Goal: Information Seeking & Learning: Check status

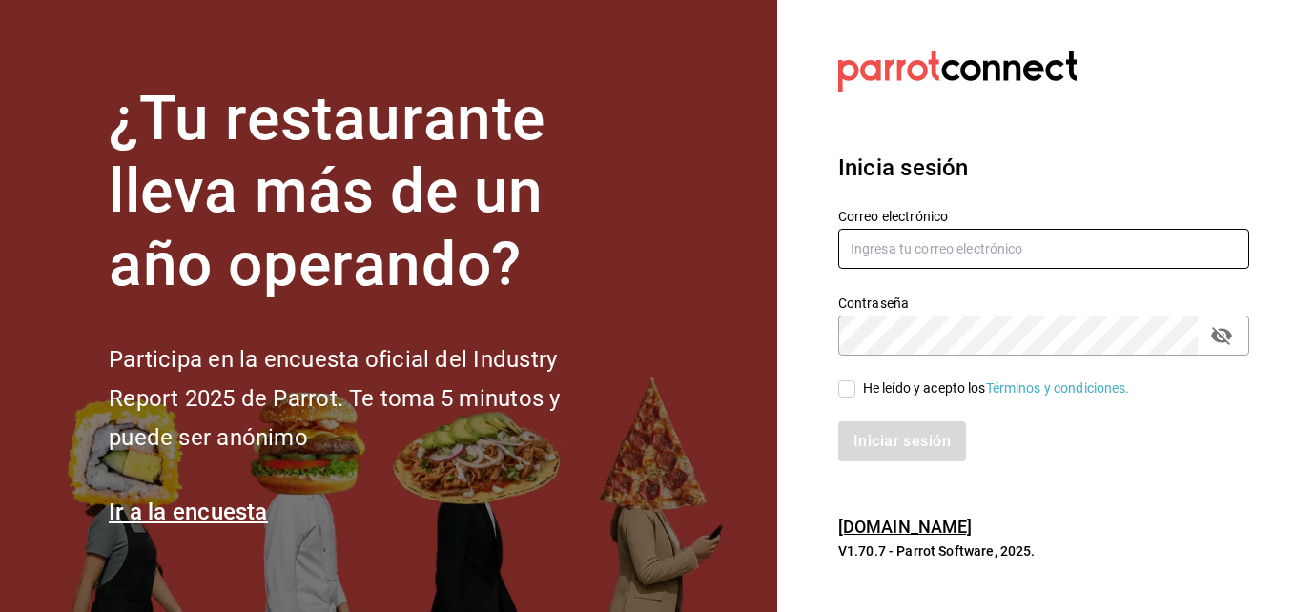
type input "[PERSON_NAME][EMAIL_ADDRESS][PERSON_NAME][DOMAIN_NAME]"
click at [848, 389] on input "He leído y acepto los Términos y condiciones." at bounding box center [847, 389] width 17 height 17
checkbox input "true"
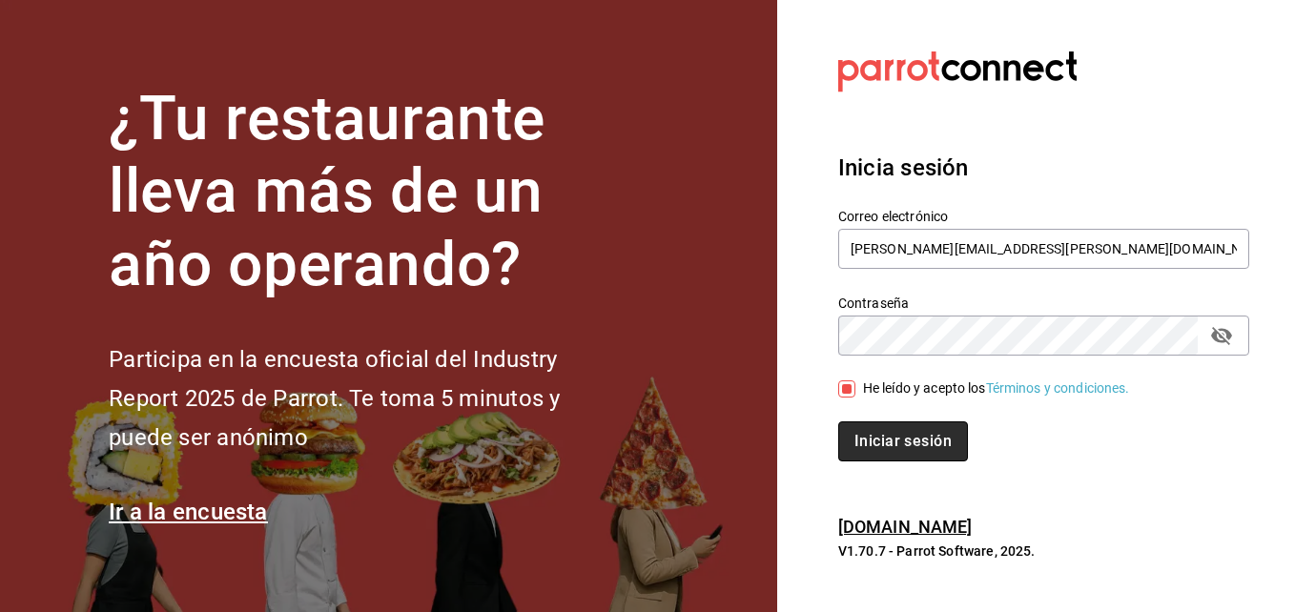
click at [881, 425] on button "Iniciar sesión" at bounding box center [904, 442] width 130 height 40
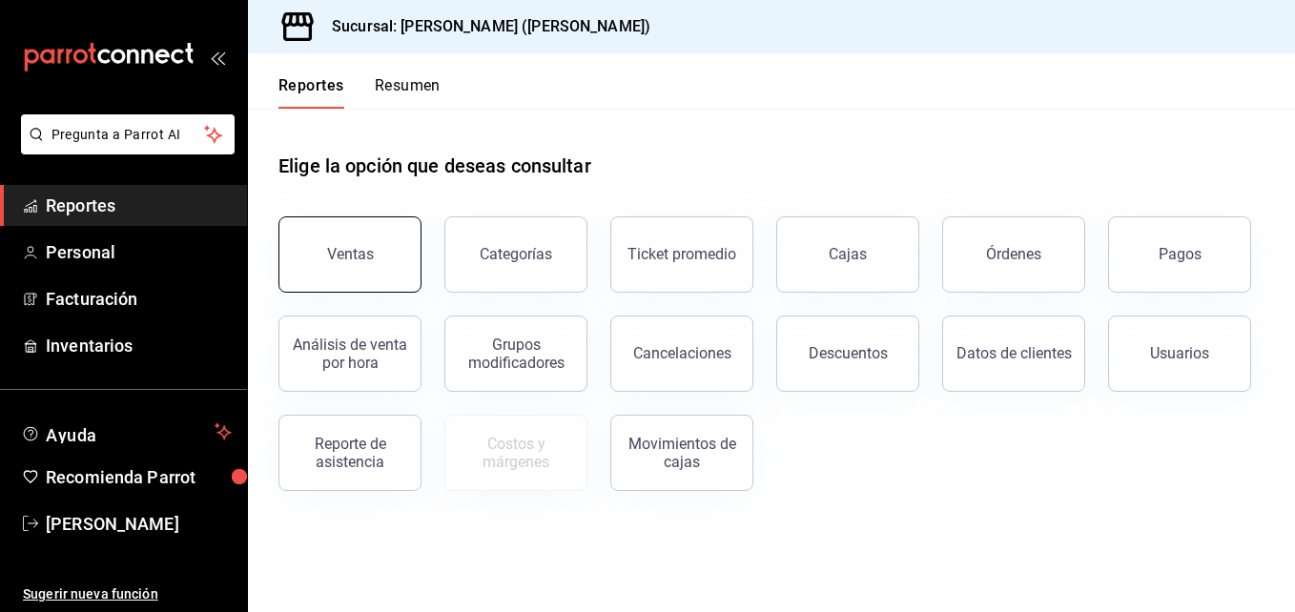
click at [360, 274] on button "Ventas" at bounding box center [350, 255] width 143 height 76
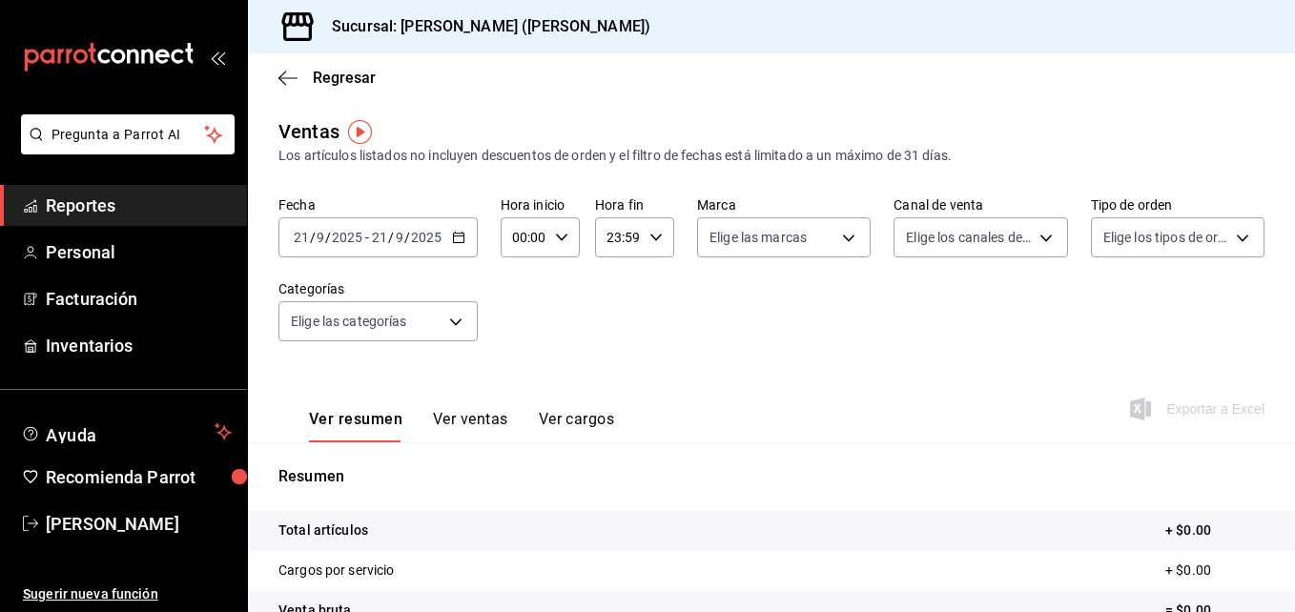
click at [452, 239] on icon "button" at bounding box center [458, 237] width 13 height 13
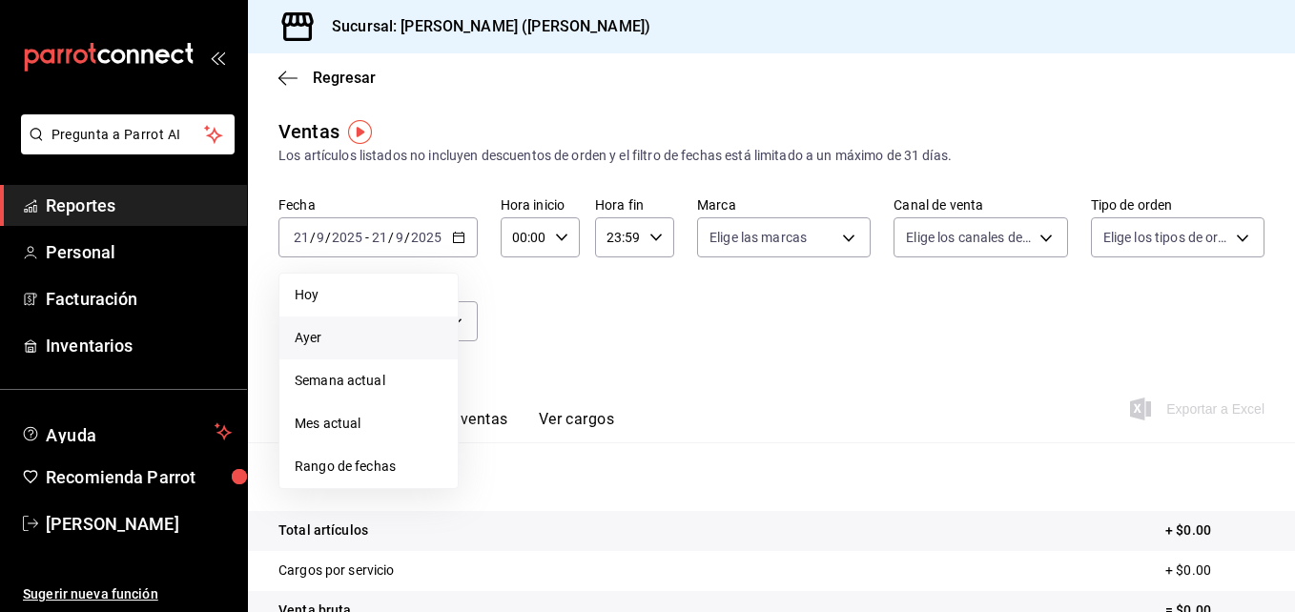
click at [334, 336] on span "Ayer" at bounding box center [369, 338] width 148 height 20
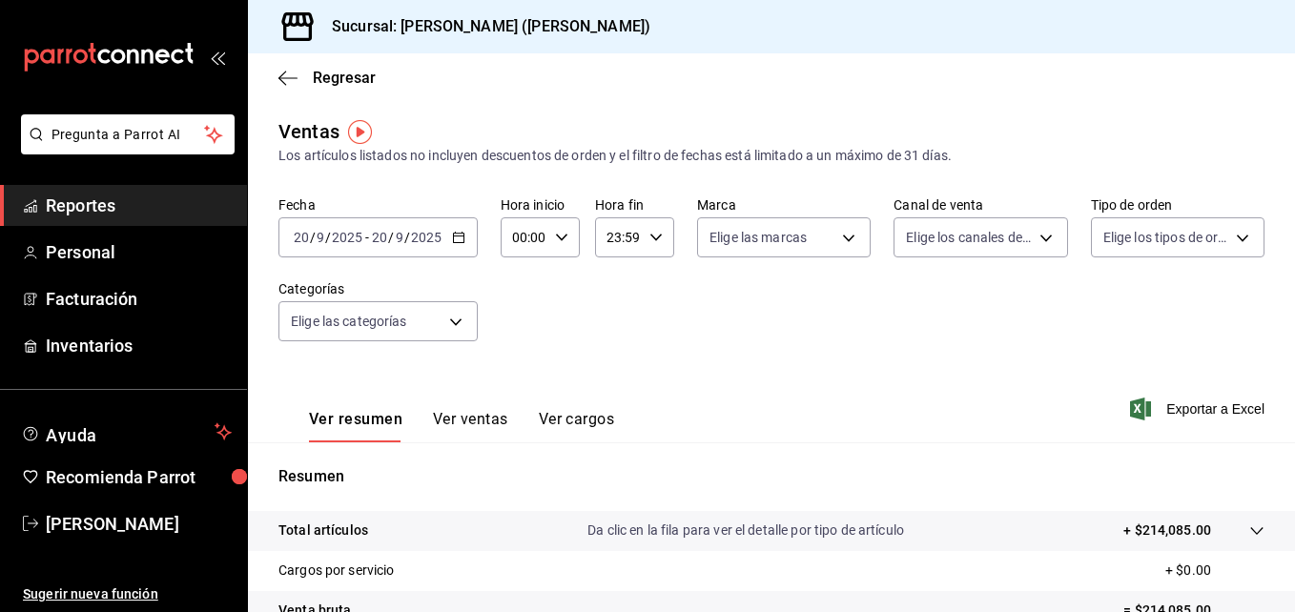
click at [549, 240] on div "00:00 Hora inicio" at bounding box center [540, 238] width 79 height 40
click at [519, 386] on button "02" at bounding box center [519, 378] width 31 height 38
type input "02:00"
click at [520, 376] on button "05" at bounding box center [519, 362] width 31 height 38
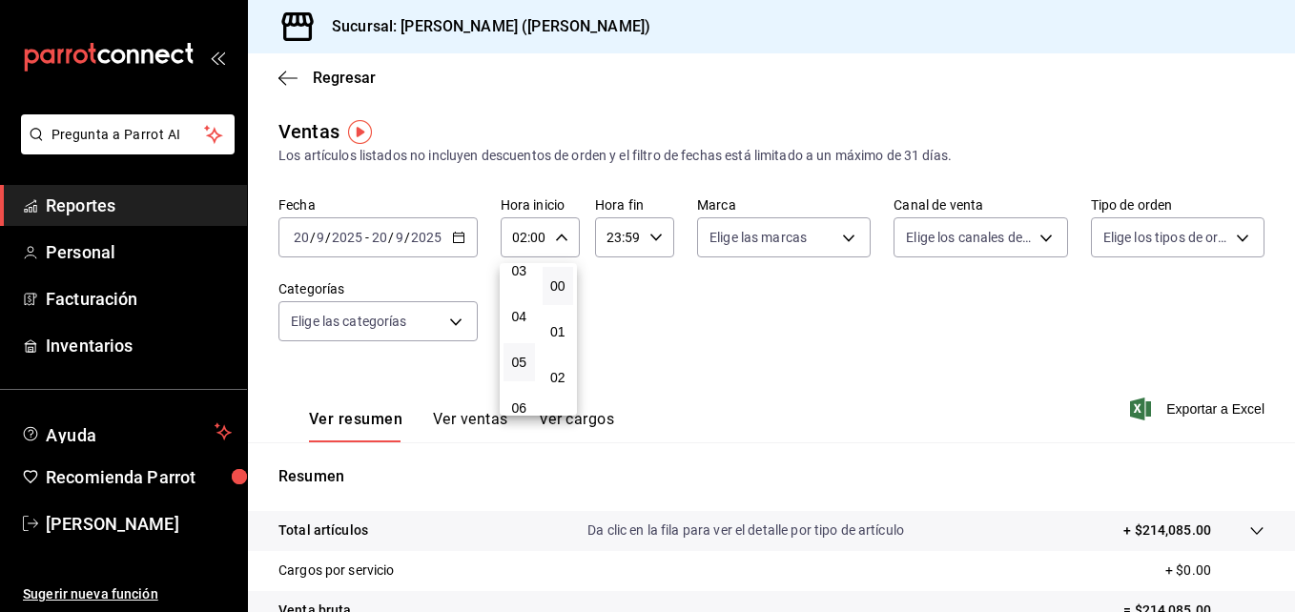
type input "05:00"
click at [561, 241] on div at bounding box center [647, 306] width 1295 height 612
click at [1179, 417] on span "Exportar a Excel" at bounding box center [1199, 409] width 131 height 23
click at [325, 74] on span "Regresar" at bounding box center [344, 78] width 63 height 18
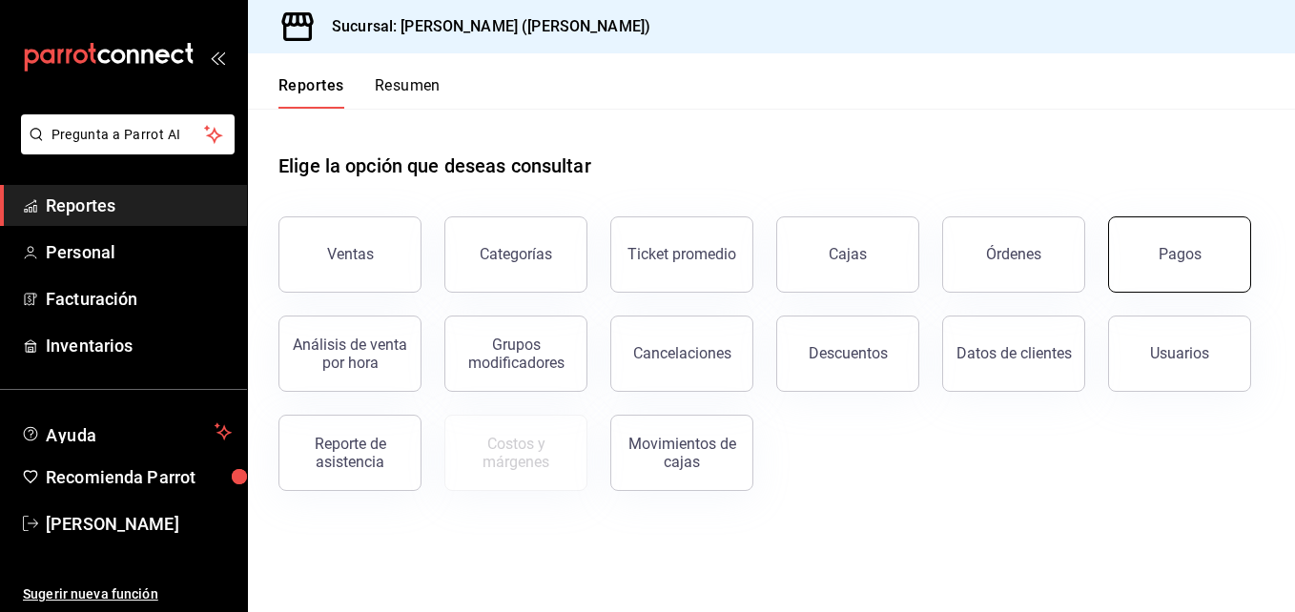
click at [1163, 271] on button "Pagos" at bounding box center [1179, 255] width 143 height 76
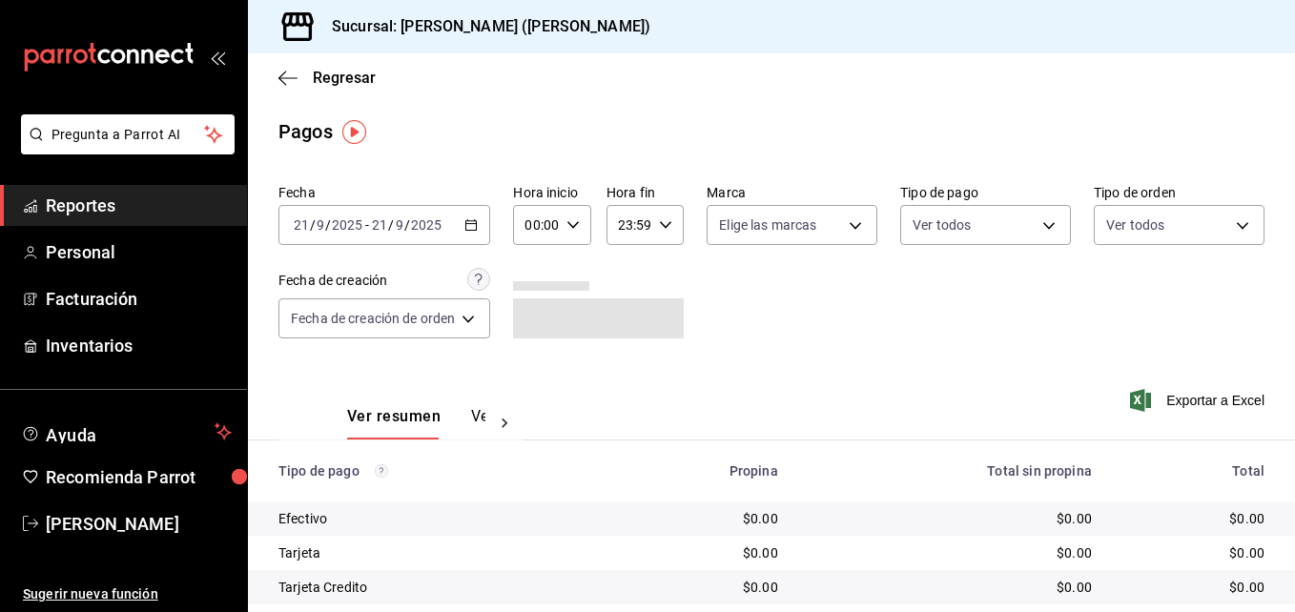
click at [476, 232] on div "2025-09-21 21 / 9 / 2025 - 2025-09-21 21 / 9 / 2025" at bounding box center [385, 225] width 212 height 40
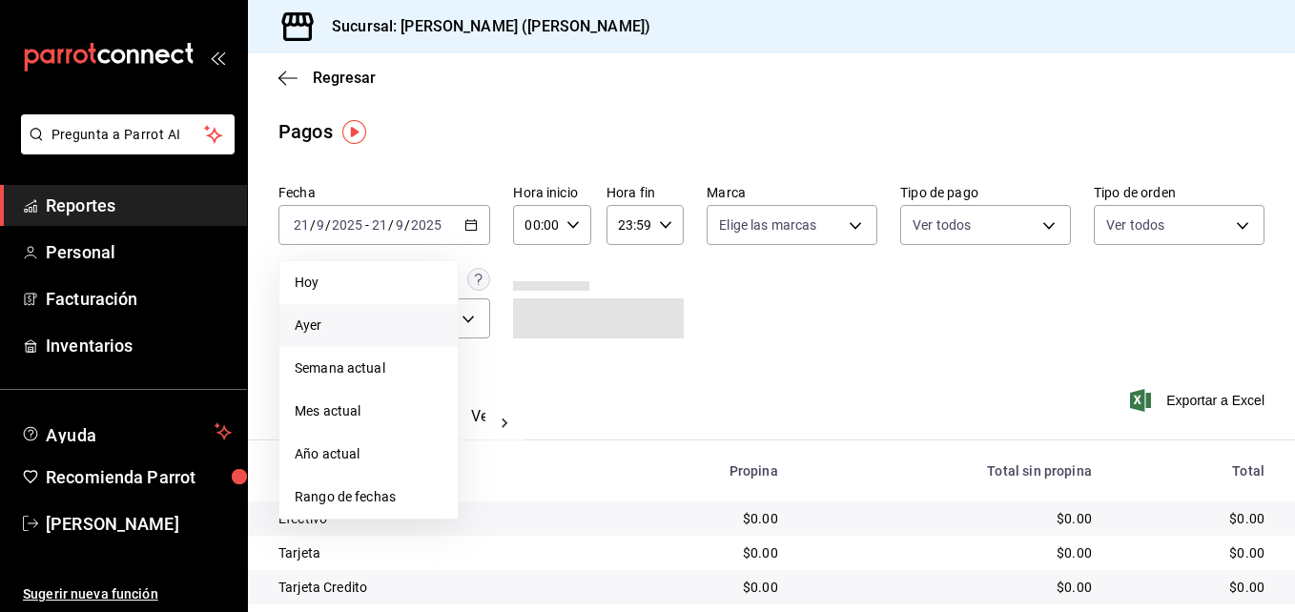
click at [321, 328] on span "Ayer" at bounding box center [369, 326] width 148 height 20
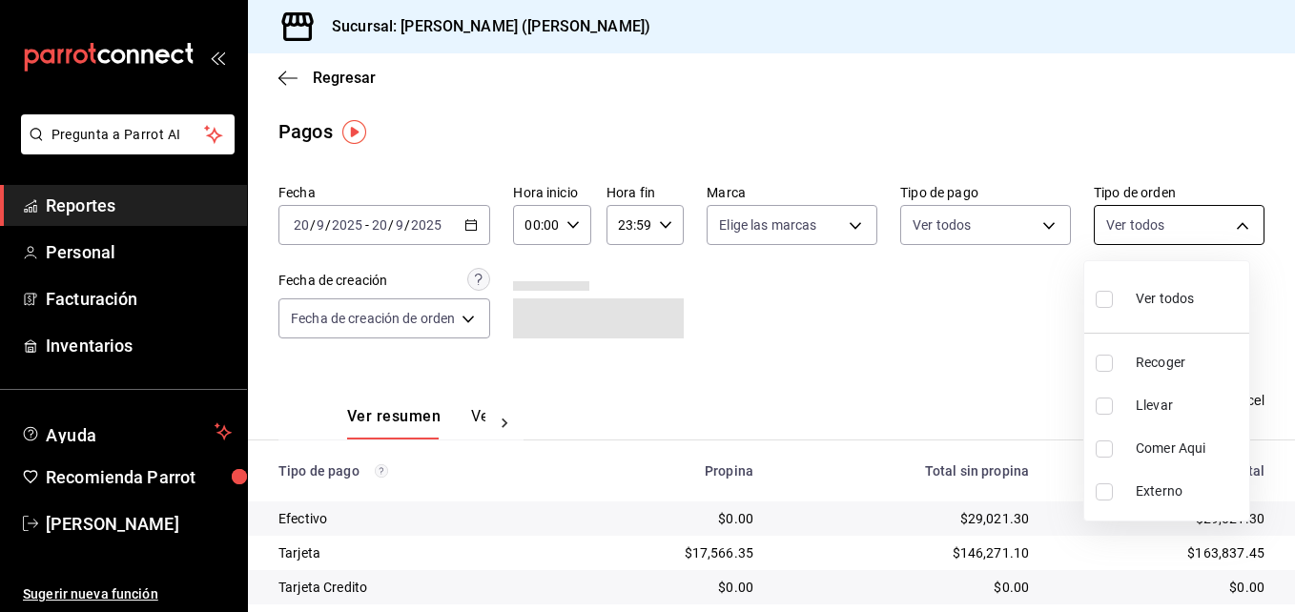
click at [1237, 221] on body "Pregunta a Parrot AI Reportes Personal Facturación Inventarios Ayuda Recomienda…" at bounding box center [647, 306] width 1295 height 612
click at [1237, 221] on div at bounding box center [647, 306] width 1295 height 612
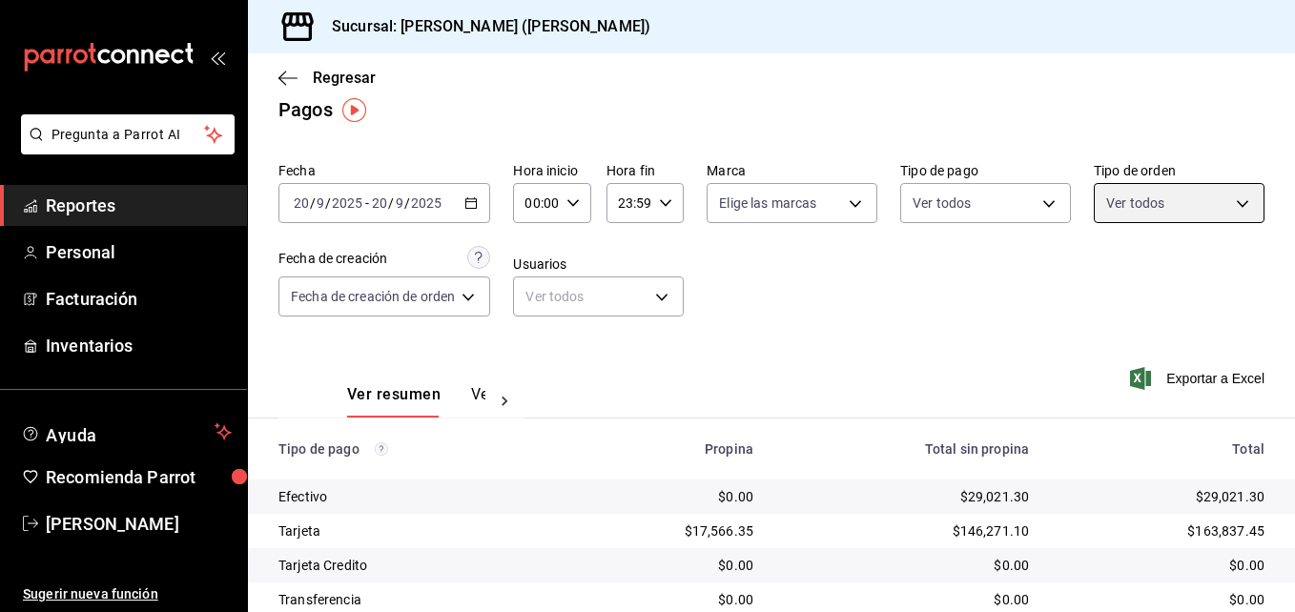
scroll to position [21, 0]
click at [569, 212] on div "00:00 Hora inicio" at bounding box center [551, 204] width 77 height 40
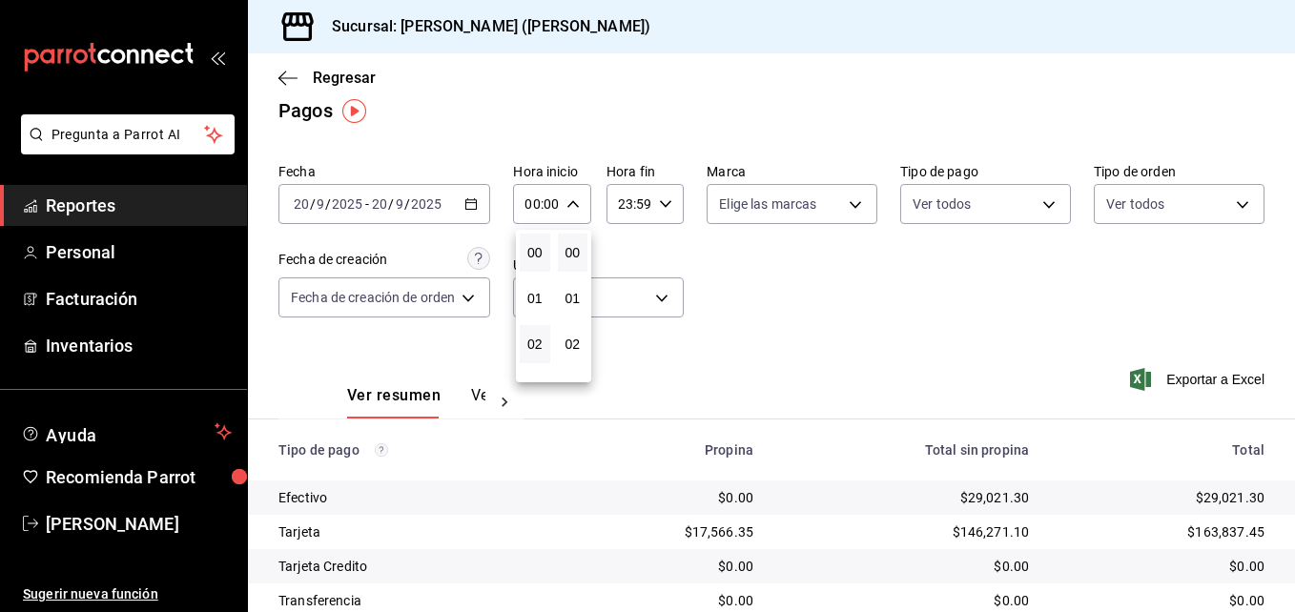
click at [545, 355] on button "02" at bounding box center [535, 344] width 31 height 38
type input "02:00"
drag, startPoint x: 1284, startPoint y: 339, endPoint x: 1288, endPoint y: 400, distance: 61.2
click at [1288, 400] on div at bounding box center [647, 306] width 1295 height 612
drag, startPoint x: 1288, startPoint y: 400, endPoint x: 1285, endPoint y: 500, distance: 100.2
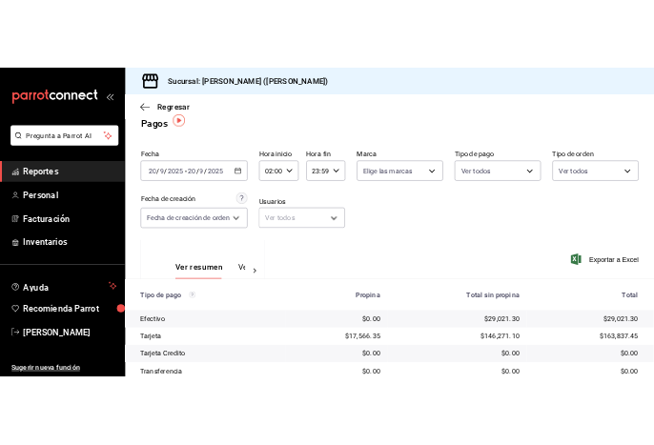
scroll to position [299, 0]
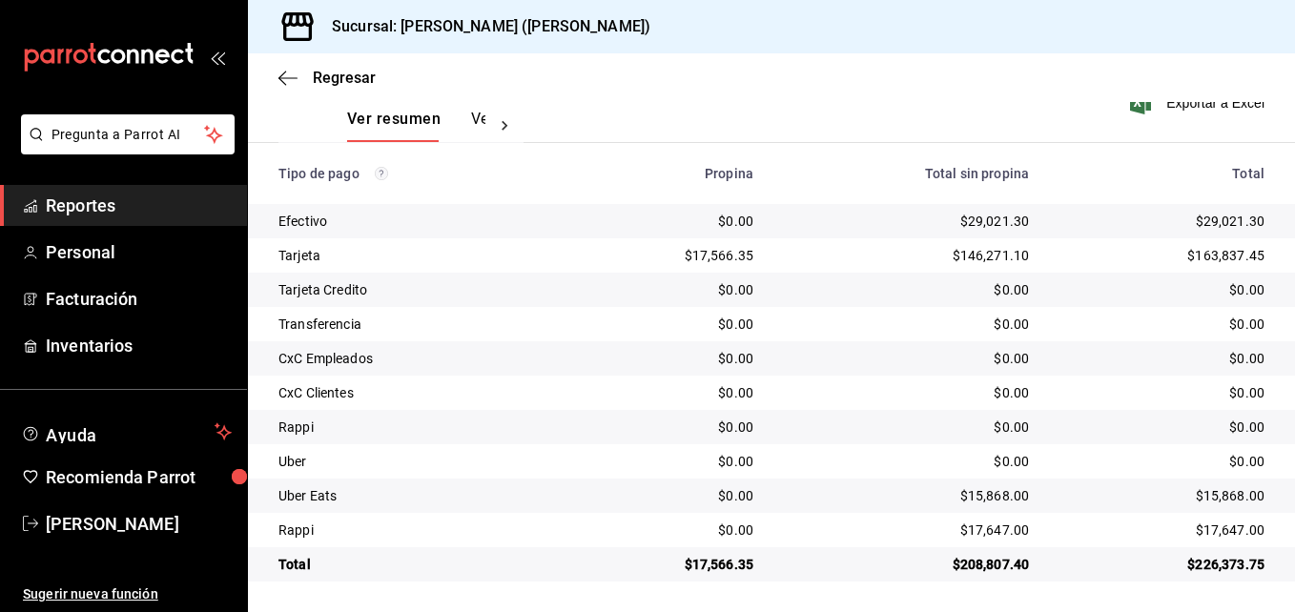
click at [1110, 266] on td "$163,837.45" at bounding box center [1170, 255] width 251 height 34
click at [291, 83] on icon "button" at bounding box center [288, 78] width 19 height 17
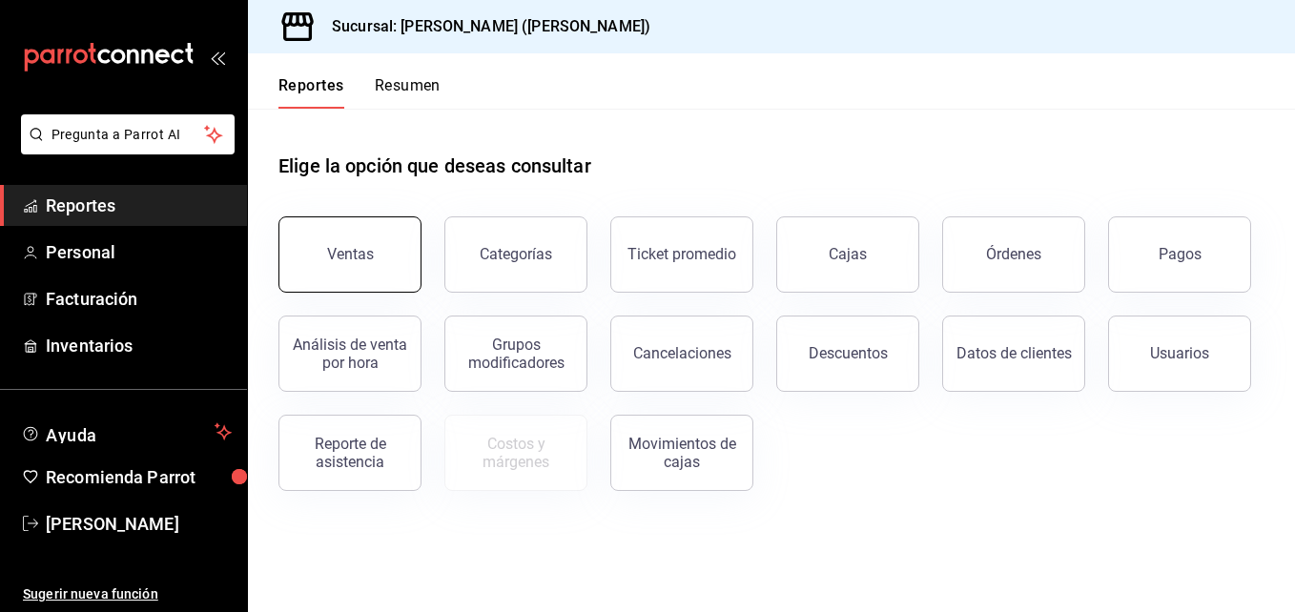
click at [357, 254] on div "Ventas" at bounding box center [350, 254] width 47 height 18
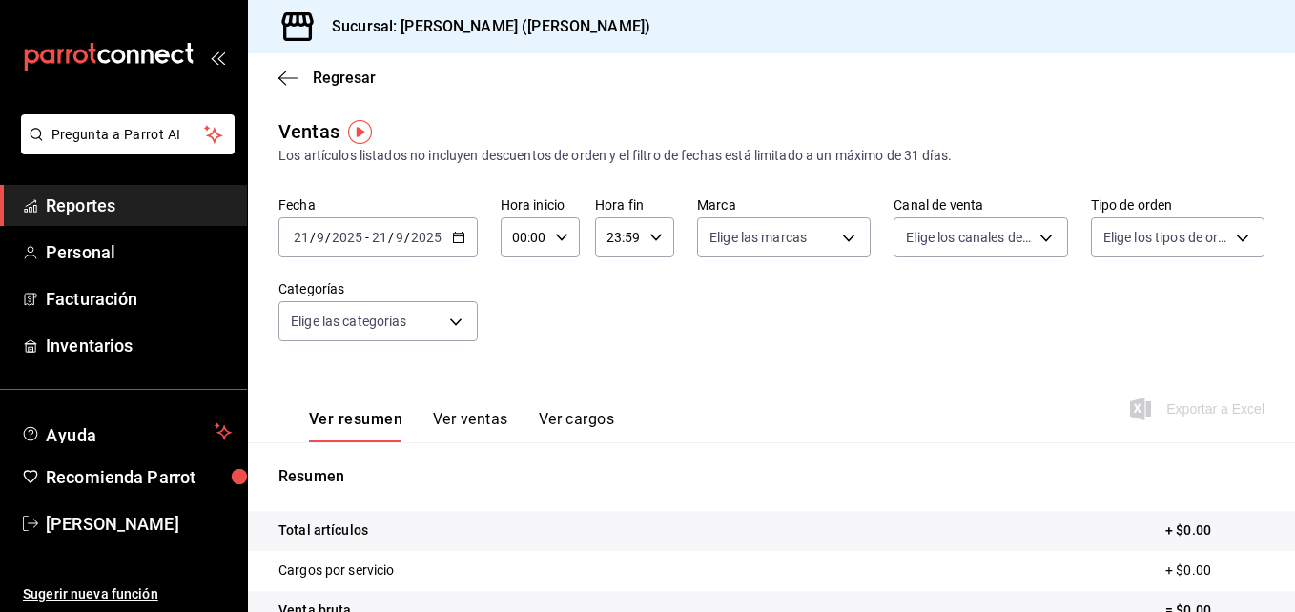
click at [566, 230] on div "00:00 Hora inicio" at bounding box center [540, 238] width 79 height 40
click at [566, 230] on div at bounding box center [647, 306] width 1295 height 612
click at [564, 230] on div "00:00 Hora inicio" at bounding box center [540, 238] width 79 height 40
click at [521, 380] on span "02" at bounding box center [519, 377] width 9 height 15
type input "02:00"
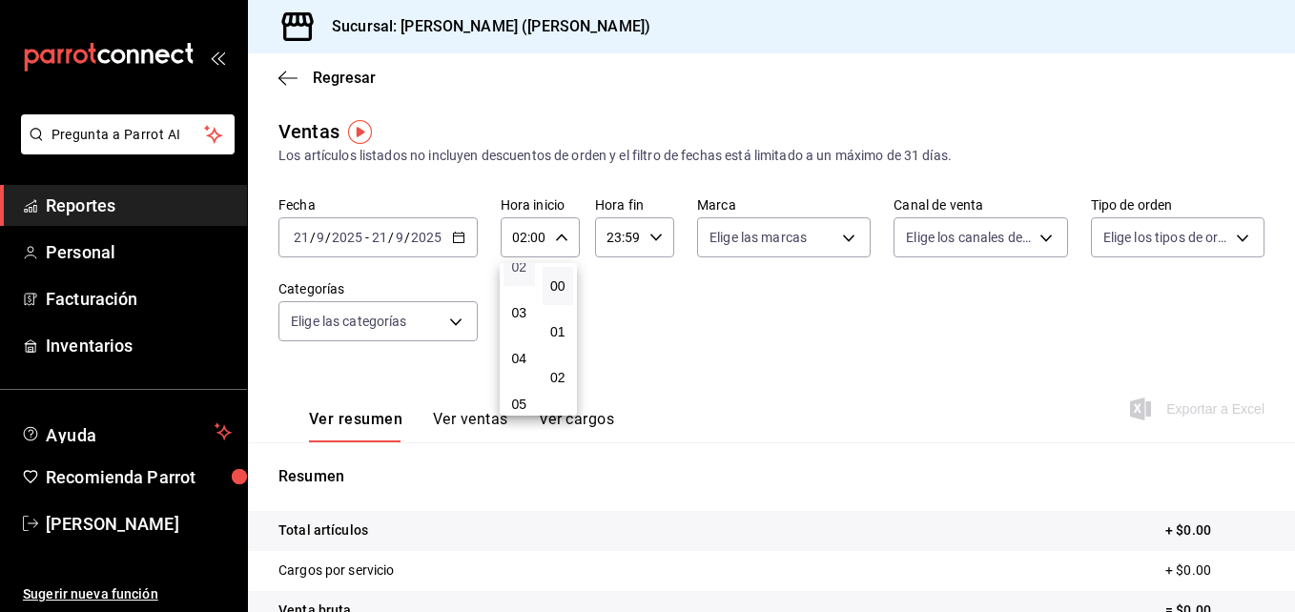
scroll to position [114, 0]
click at [521, 394] on span "05" at bounding box center [519, 400] width 9 height 15
type input "05:00"
click at [1239, 240] on div at bounding box center [647, 306] width 1295 height 612
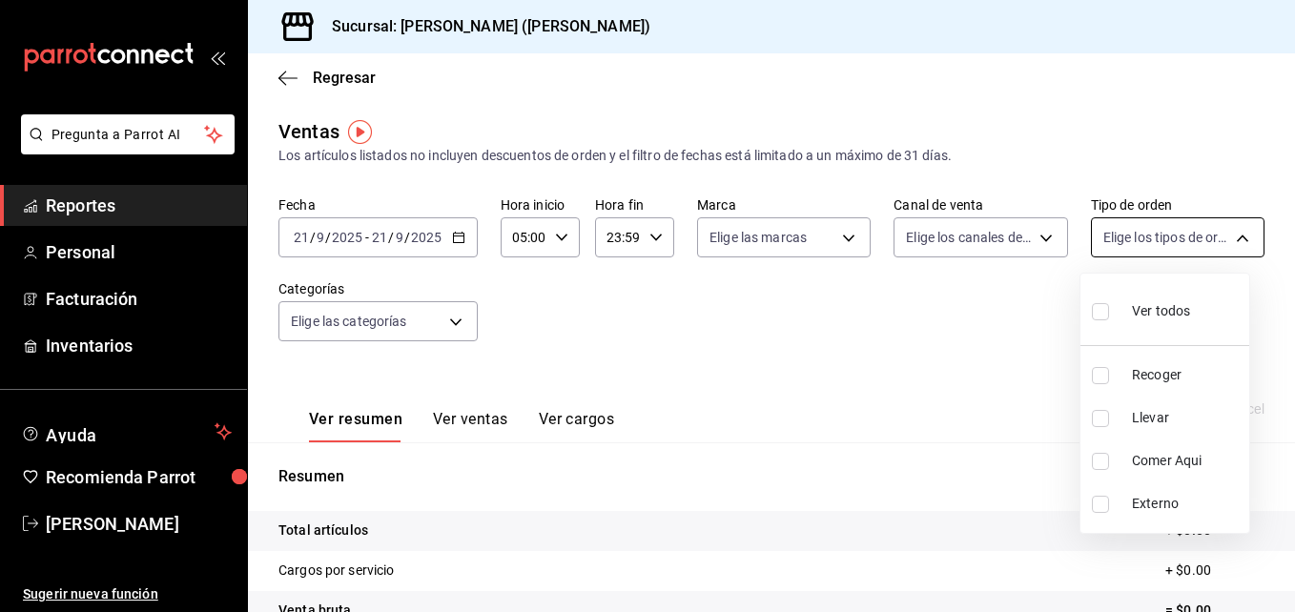
click at [1233, 240] on body "Pregunta a Parrot AI Reportes Personal Facturación Inventarios Ayuda Recomienda…" at bounding box center [647, 306] width 1295 height 612
click at [1111, 424] on label at bounding box center [1104, 418] width 25 height 17
click at [1109, 424] on input "checkbox" at bounding box center [1100, 418] width 17 height 17
checkbox input "false"
drag, startPoint x: 1292, startPoint y: 370, endPoint x: 1298, endPoint y: 408, distance: 38.7
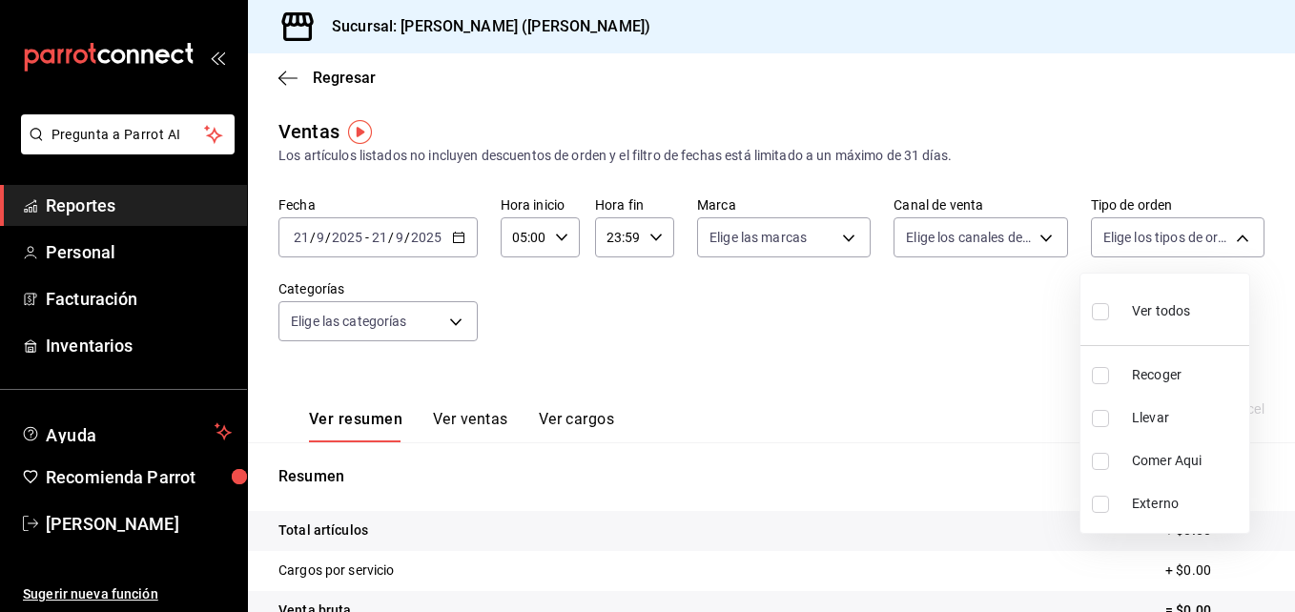
click at [1295, 408] on html "Pregunta a Parrot AI Reportes Personal Facturación Inventarios Ayuda Recomienda…" at bounding box center [647, 306] width 1295 height 612
click at [466, 244] on div at bounding box center [647, 306] width 1295 height 612
click at [452, 237] on icon "button" at bounding box center [458, 237] width 13 height 13
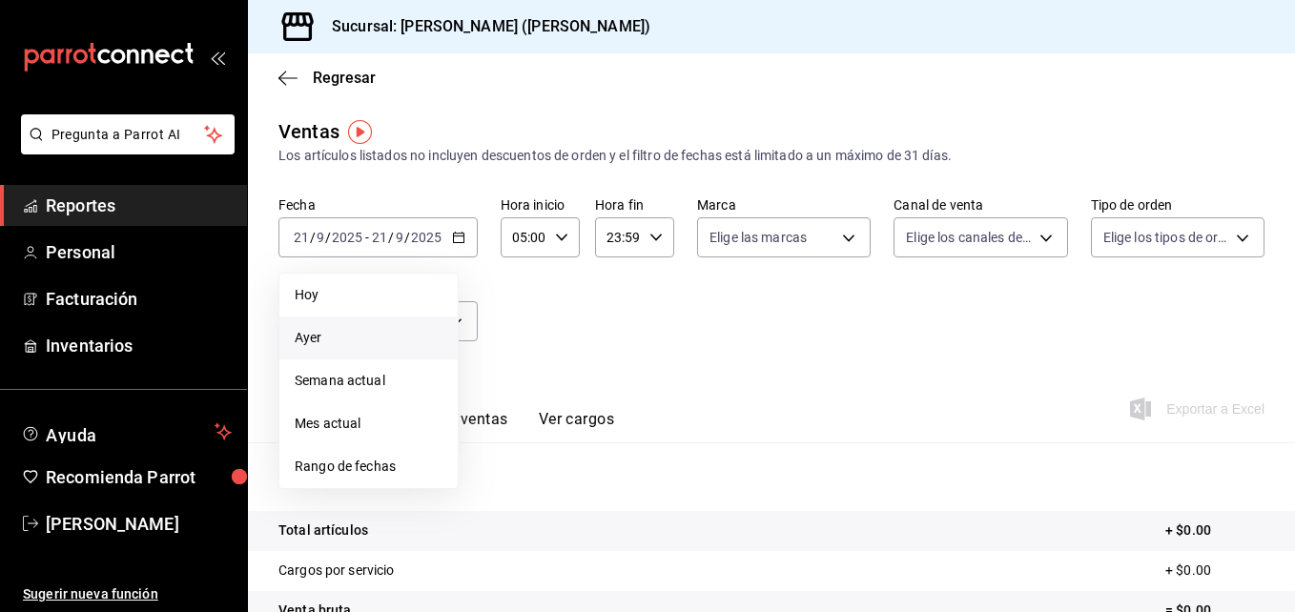
click at [355, 326] on li "Ayer" at bounding box center [369, 338] width 178 height 43
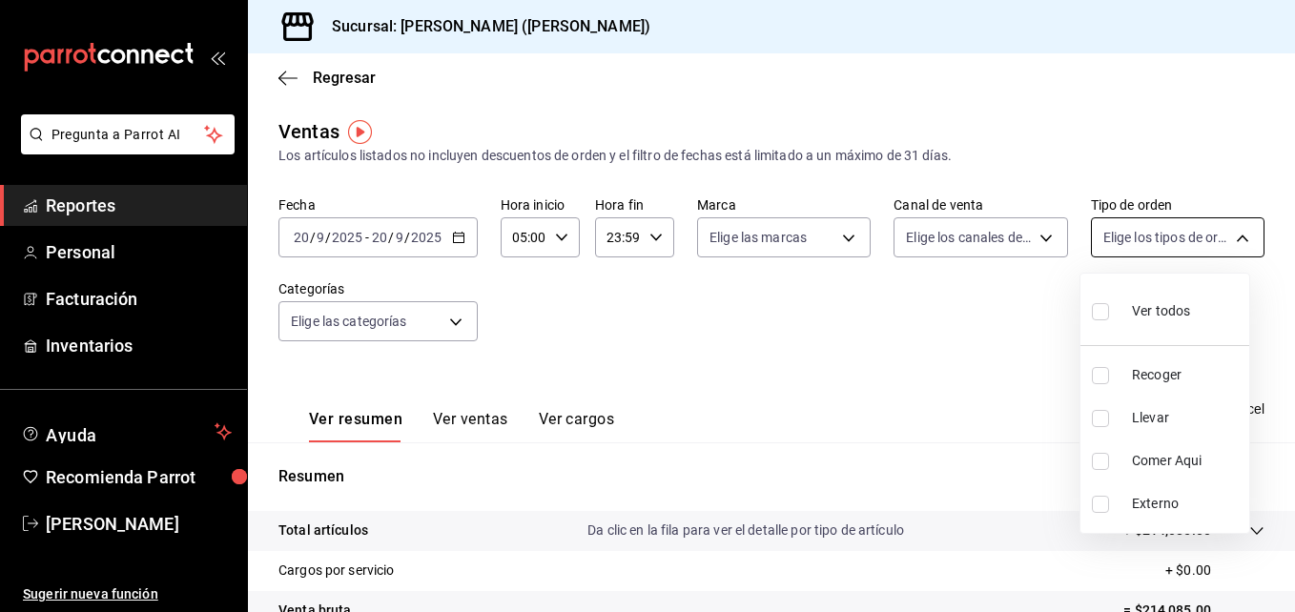
click at [1234, 225] on body "Pregunta a Parrot AI Reportes Personal Facturación Inventarios Ayuda Recomienda…" at bounding box center [647, 306] width 1295 height 612
click at [1112, 418] on label at bounding box center [1104, 418] width 25 height 17
click at [1109, 418] on input "checkbox" at bounding box center [1100, 418] width 17 height 17
checkbox input "false"
drag, startPoint x: 1293, startPoint y: 363, endPoint x: 1290, endPoint y: 428, distance: 64.9
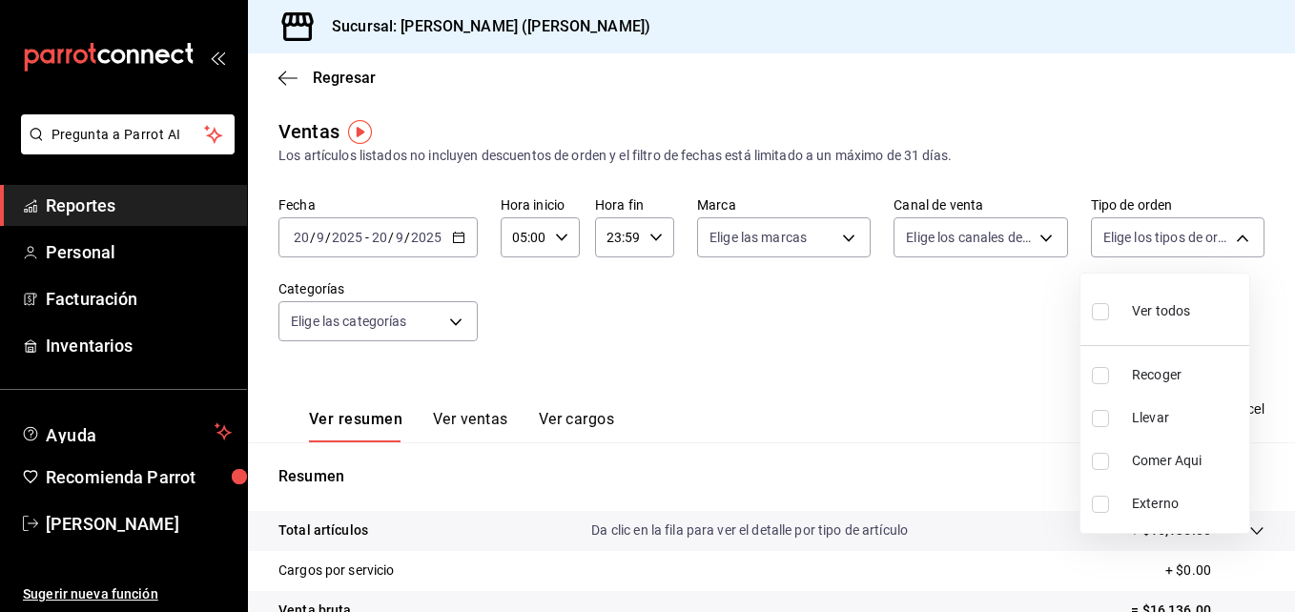
click at [1290, 428] on div at bounding box center [647, 306] width 1295 height 612
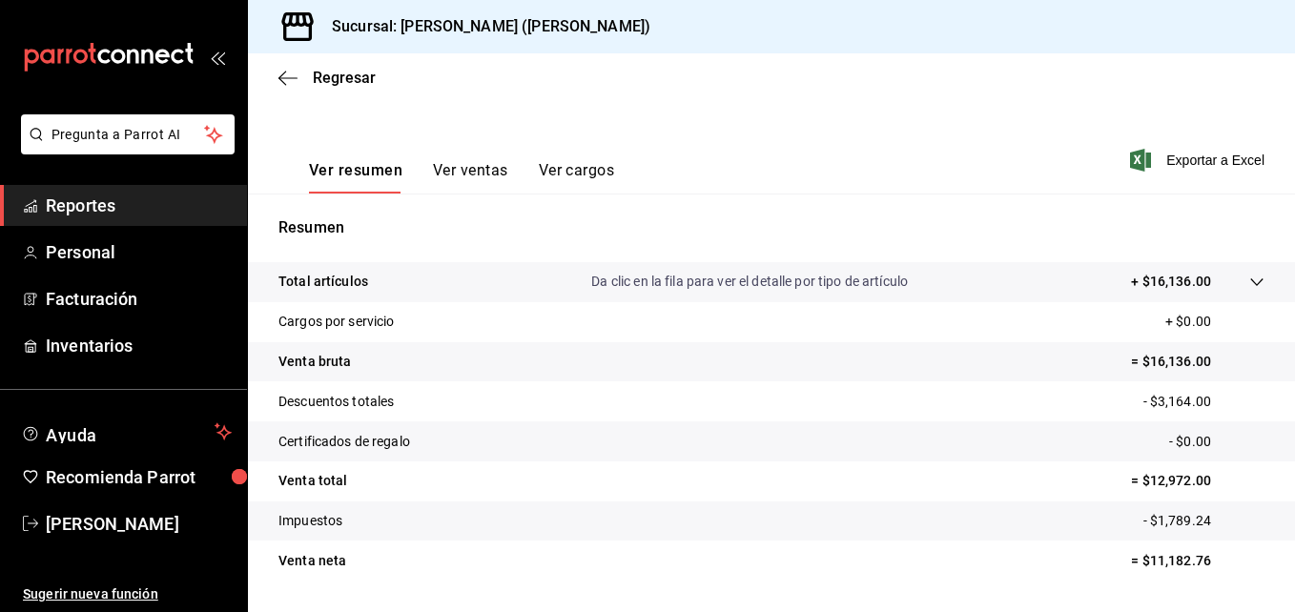
scroll to position [85, 0]
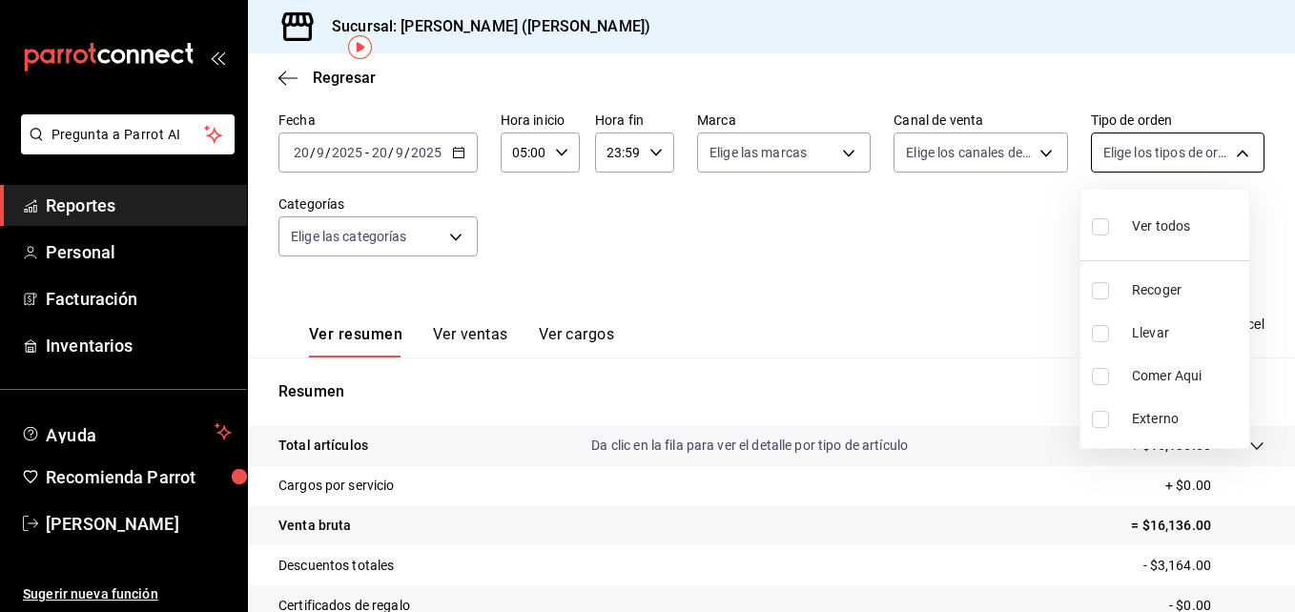
click at [1202, 145] on body "Pregunta a Parrot AI Reportes Personal Facturación Inventarios Ayuda Recomienda…" at bounding box center [647, 306] width 1295 height 612
click at [1107, 287] on input "checkbox" at bounding box center [1100, 290] width 17 height 17
checkbox input "true"
type input "e22fa5c9-a89e-41b0-8860-3ae797de52dc"
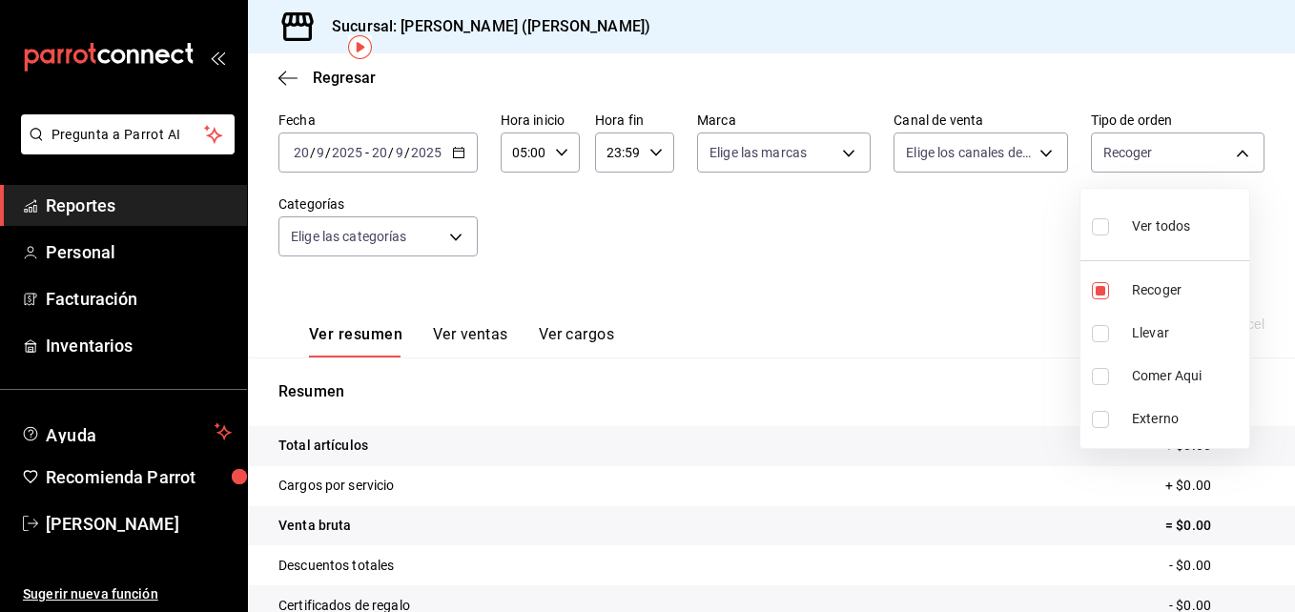
click at [918, 263] on div at bounding box center [647, 306] width 1295 height 612
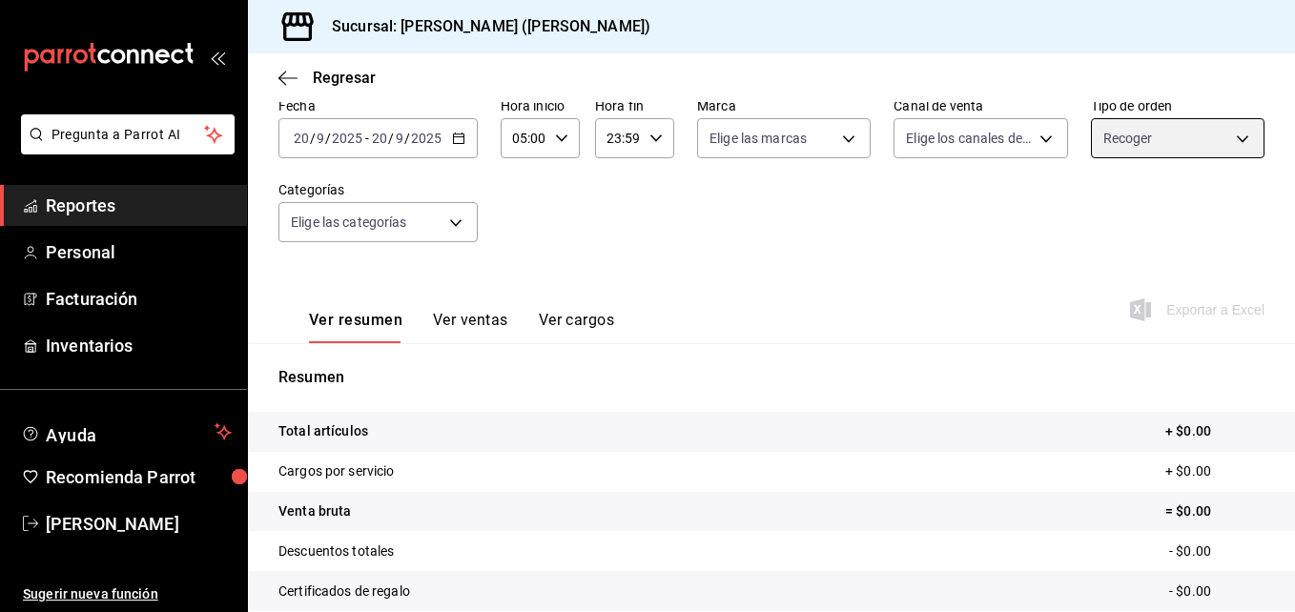
scroll to position [94, 0]
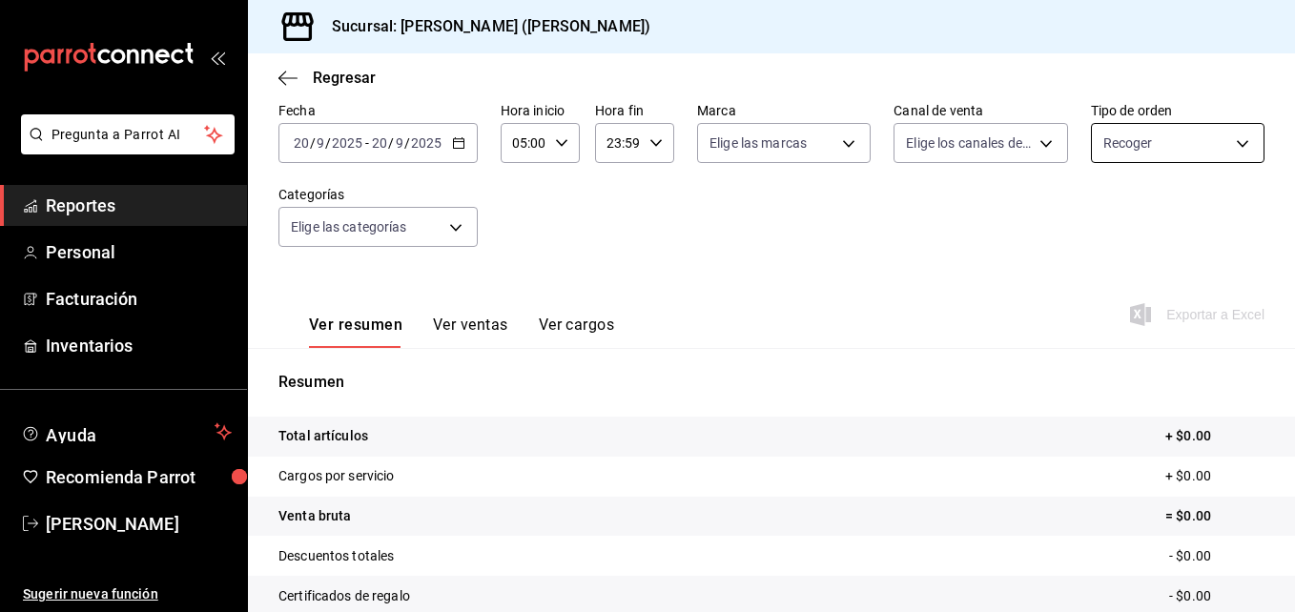
click at [1241, 159] on body "Pregunta a Parrot AI Reportes Personal Facturación Inventarios Ayuda Recomienda…" at bounding box center [647, 306] width 1295 height 612
click at [1114, 321] on label at bounding box center [1104, 324] width 25 height 17
click at [1109, 321] on input "checkbox" at bounding box center [1100, 324] width 17 height 17
checkbox input "false"
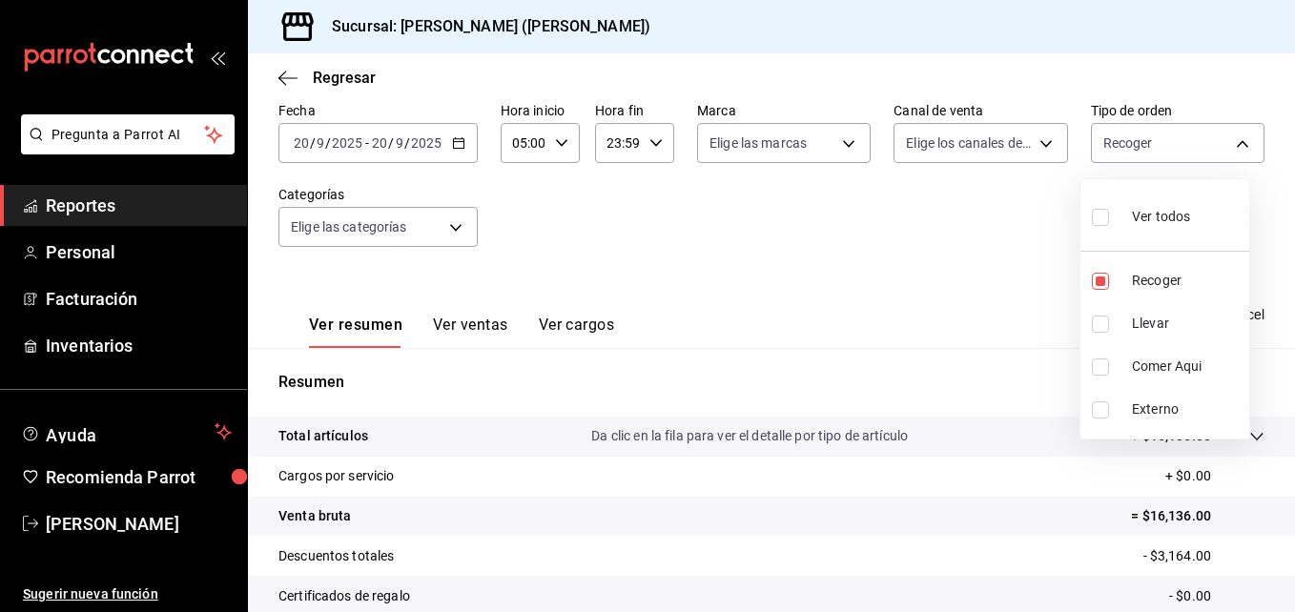
click at [1231, 149] on div at bounding box center [647, 306] width 1295 height 612
click at [1231, 149] on body "Pregunta a Parrot AI Reportes Personal Facturación Inventarios Ayuda Recomienda…" at bounding box center [647, 306] width 1295 height 612
click at [1084, 319] on li "Llevar" at bounding box center [1165, 323] width 169 height 43
type input "e22fa5c9-a89e-41b0-8860-3ae797de52dc,d5ed7011-f835-4d0c-a8fc-5f0f01446209"
checkbox input "true"
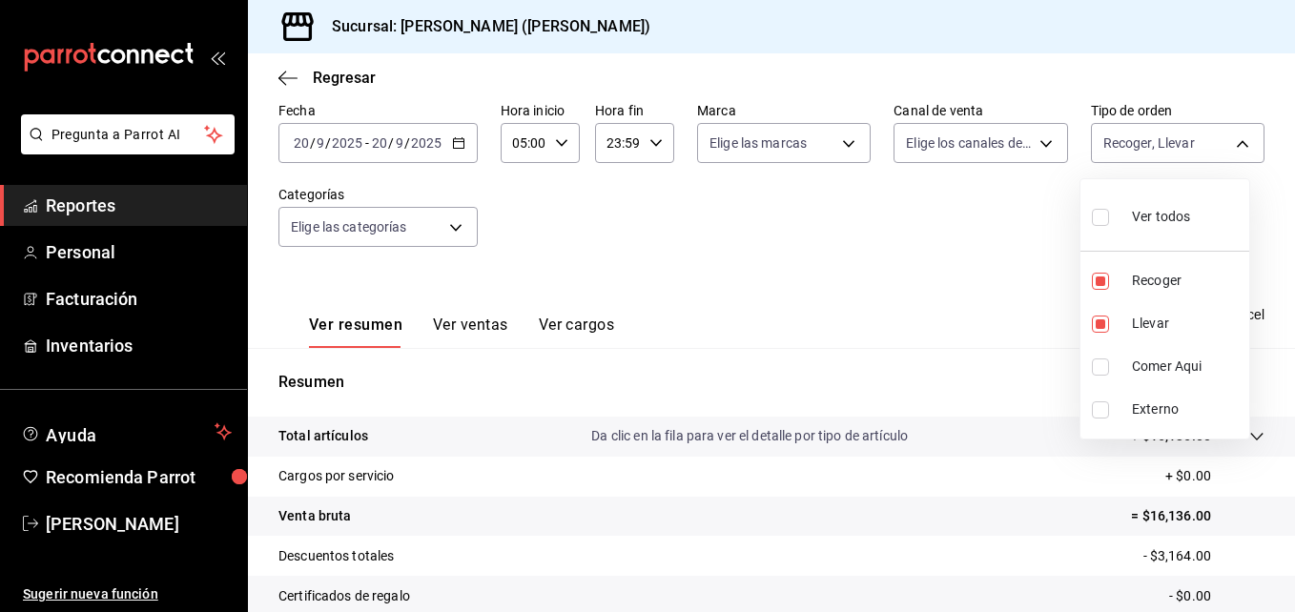
click at [1233, 137] on div at bounding box center [647, 306] width 1295 height 612
click at [1233, 137] on body "Pregunta a Parrot AI Reportes Personal Facturación Inventarios Ayuda Recomienda…" at bounding box center [647, 306] width 1295 height 612
click at [1088, 286] on li "Recoger" at bounding box center [1165, 280] width 169 height 43
type input "d5ed7011-f835-4d0c-a8fc-5f0f01446209"
checkbox input "false"
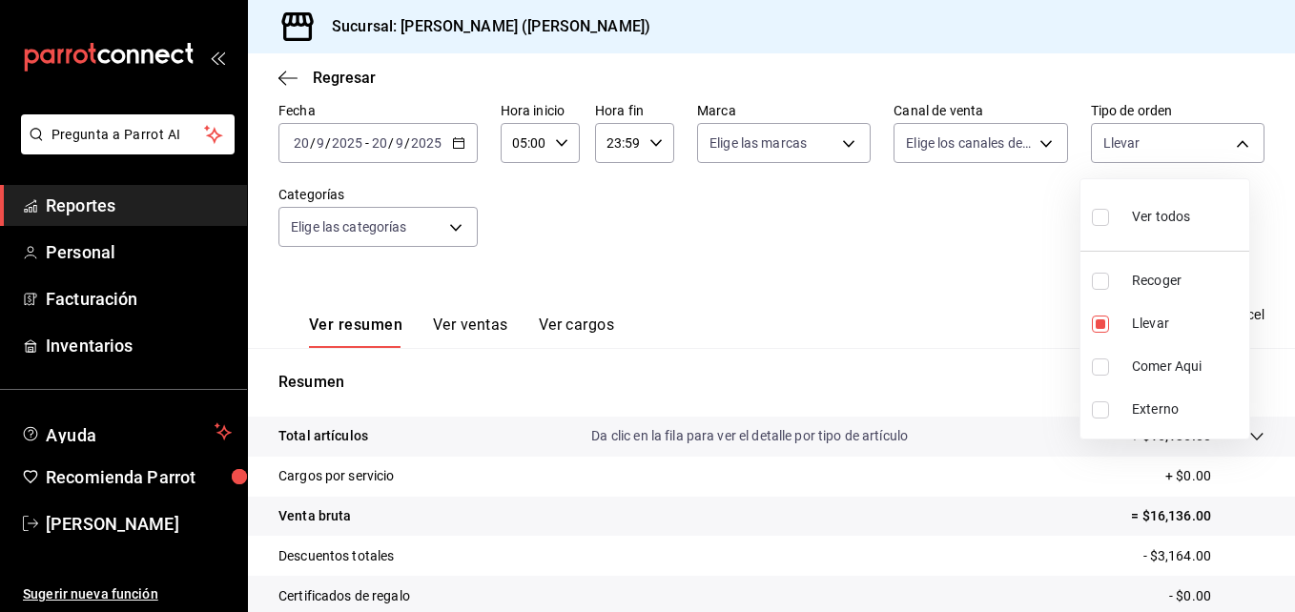
click at [1235, 146] on div at bounding box center [647, 306] width 1295 height 612
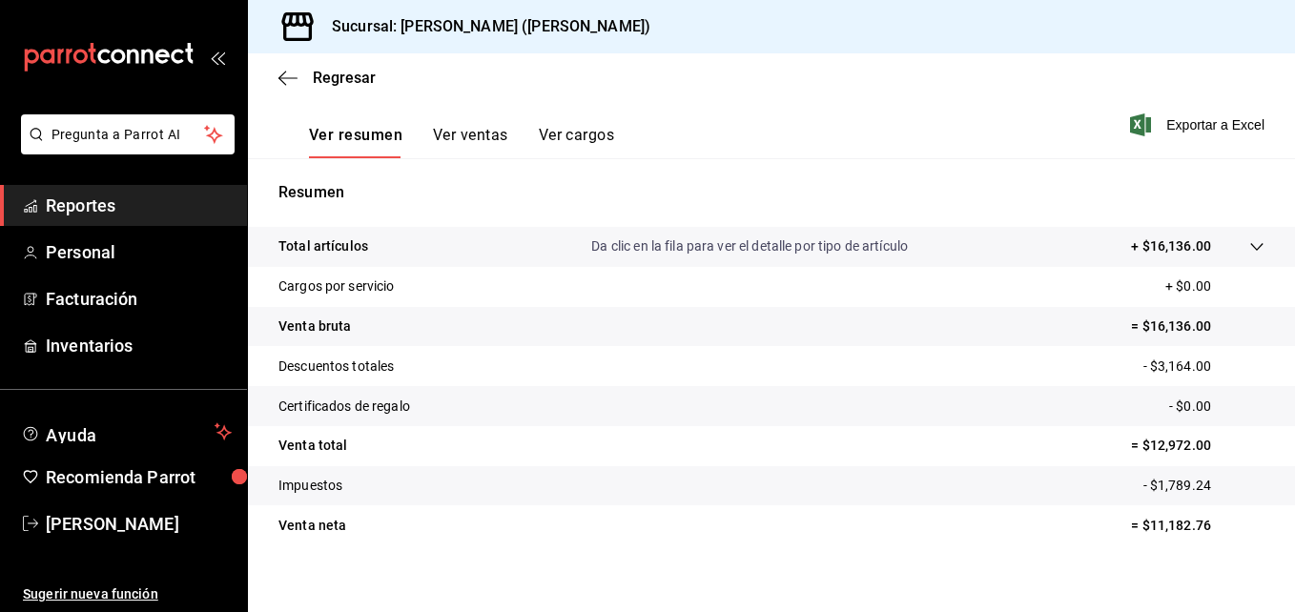
scroll to position [301, 0]
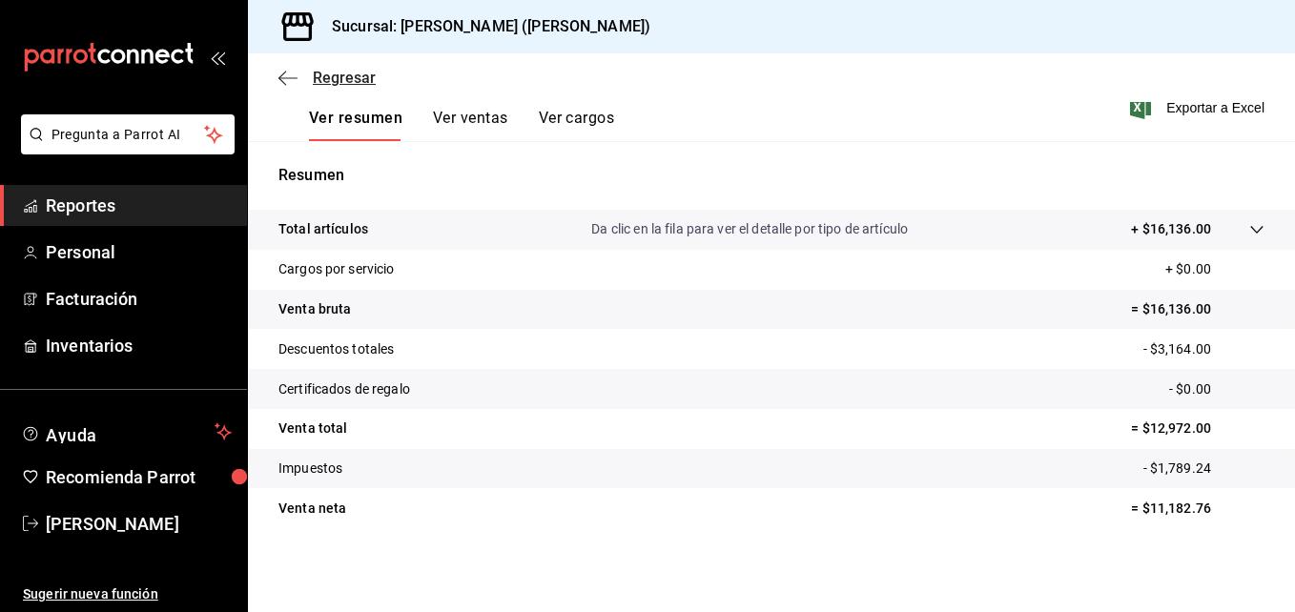
click at [303, 82] on span "Regresar" at bounding box center [327, 78] width 97 height 18
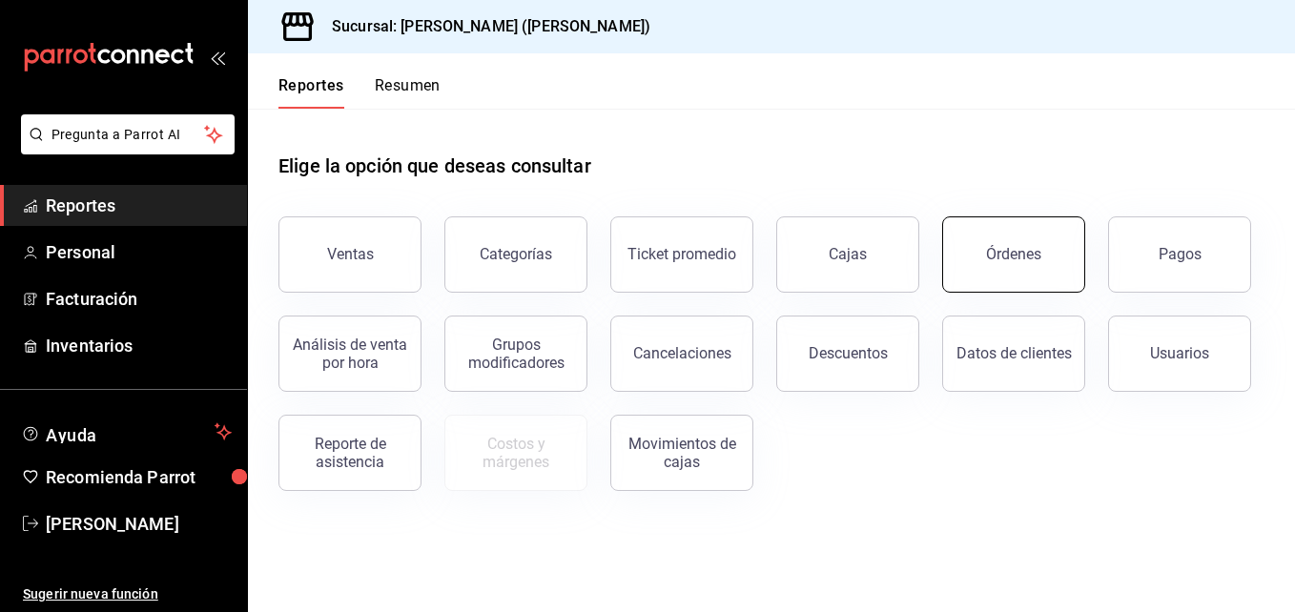
click at [1019, 253] on div "Órdenes" at bounding box center [1013, 254] width 55 height 18
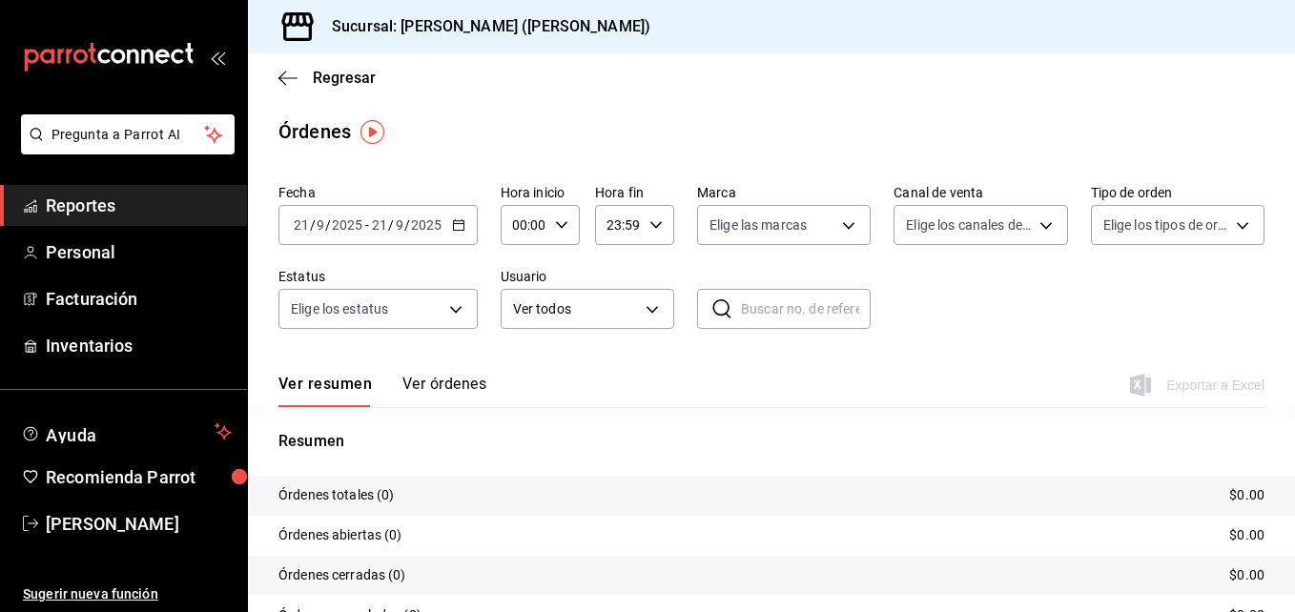
click at [523, 227] on input "00:00" at bounding box center [524, 225] width 47 height 38
click at [455, 232] on div at bounding box center [647, 306] width 1295 height 612
click at [455, 232] on div "2025-09-21 21 / 9 / 2025 - 2025-09-21 21 / 9 / 2025" at bounding box center [378, 225] width 199 height 40
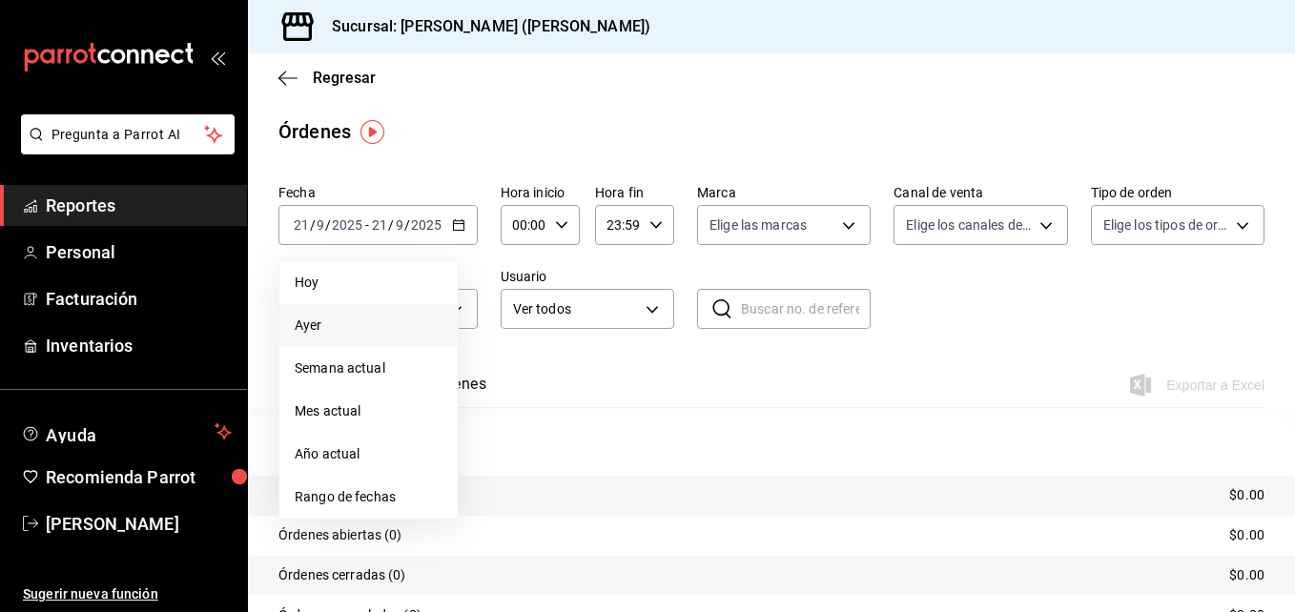
click at [363, 332] on span "Ayer" at bounding box center [369, 326] width 148 height 20
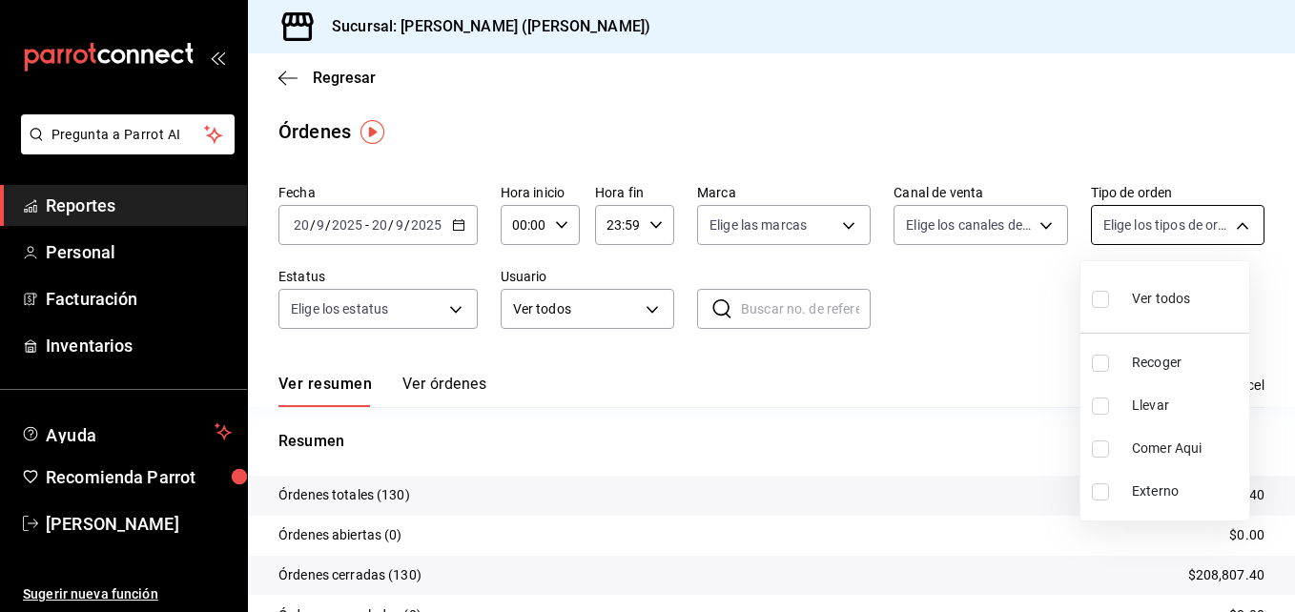
click at [1212, 224] on body "Pregunta a Parrot AI Reportes Personal Facturación Inventarios Ayuda Recomienda…" at bounding box center [647, 306] width 1295 height 612
click at [1113, 408] on label at bounding box center [1104, 406] width 25 height 17
click at [1109, 408] on input "checkbox" at bounding box center [1100, 406] width 17 height 17
checkbox input "false"
drag, startPoint x: 1291, startPoint y: 314, endPoint x: 1285, endPoint y: 403, distance: 88.9
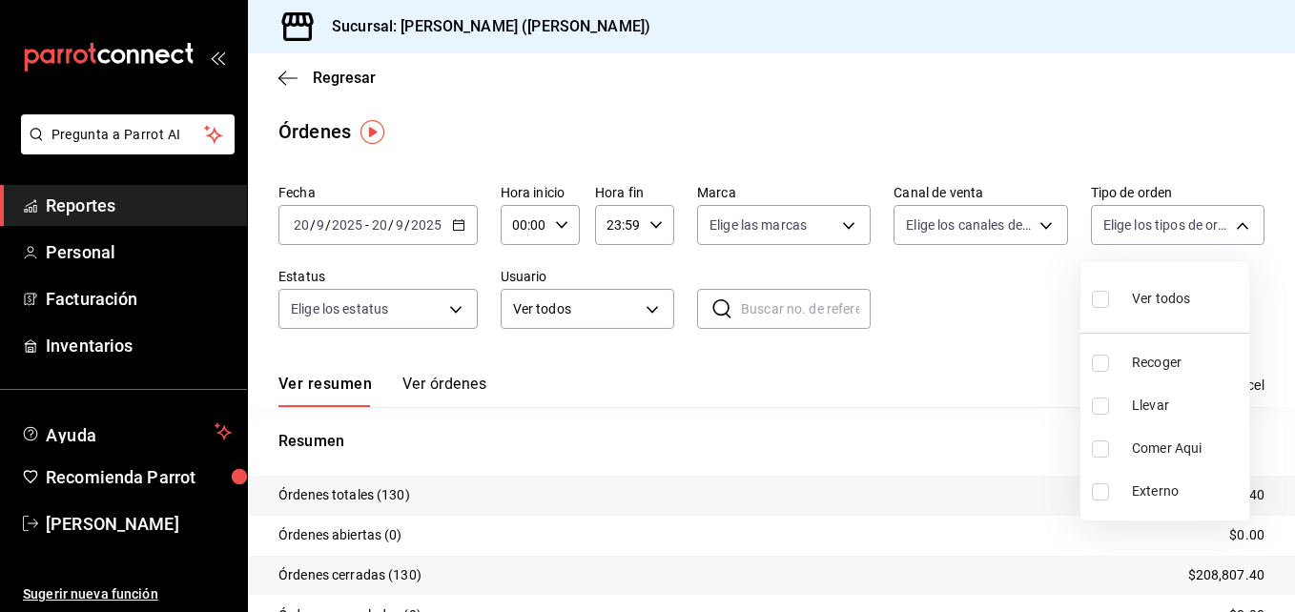
click at [1285, 403] on div at bounding box center [647, 306] width 1295 height 612
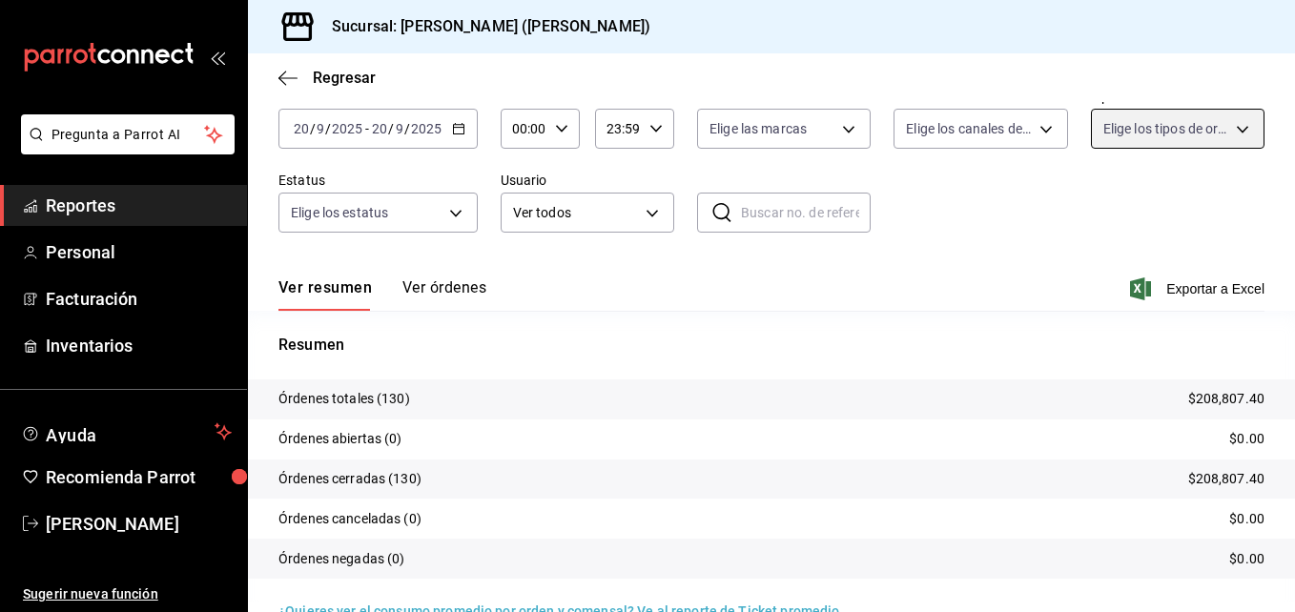
scroll to position [136, 0]
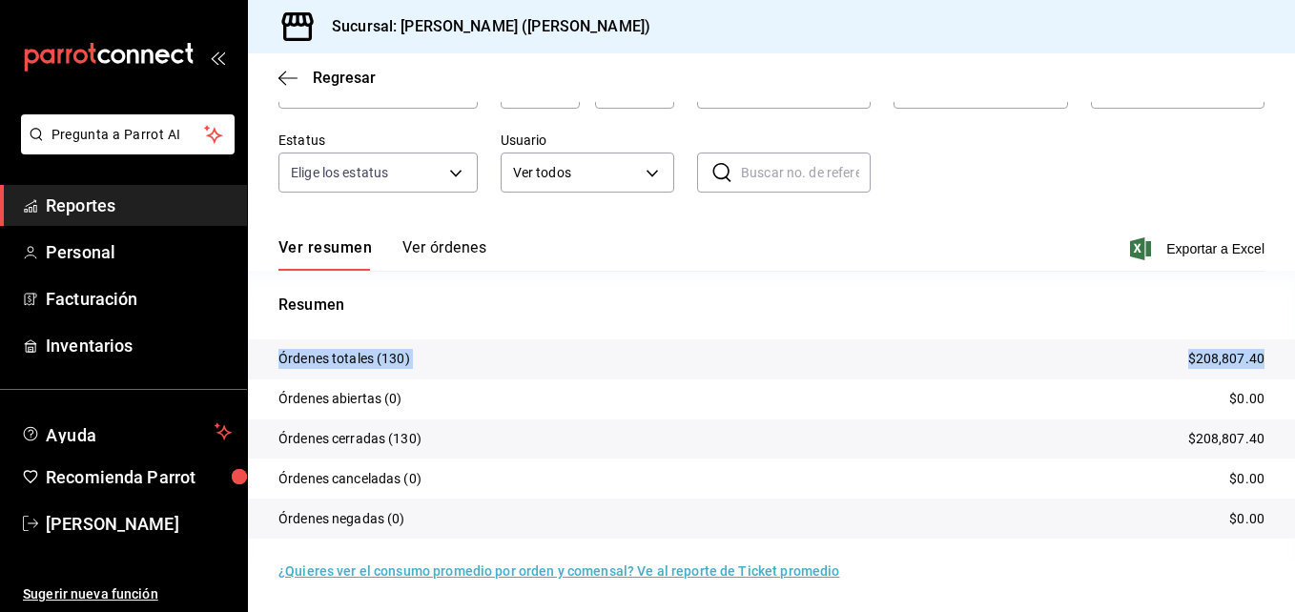
drag, startPoint x: 1280, startPoint y: 351, endPoint x: 1276, endPoint y: 292, distance: 59.3
click at [1276, 292] on div "Resumen Órdenes totales (130) $208,807.40 Órdenes abiertas (0) $0.00 Órdenes ce…" at bounding box center [771, 416] width 1047 height 291
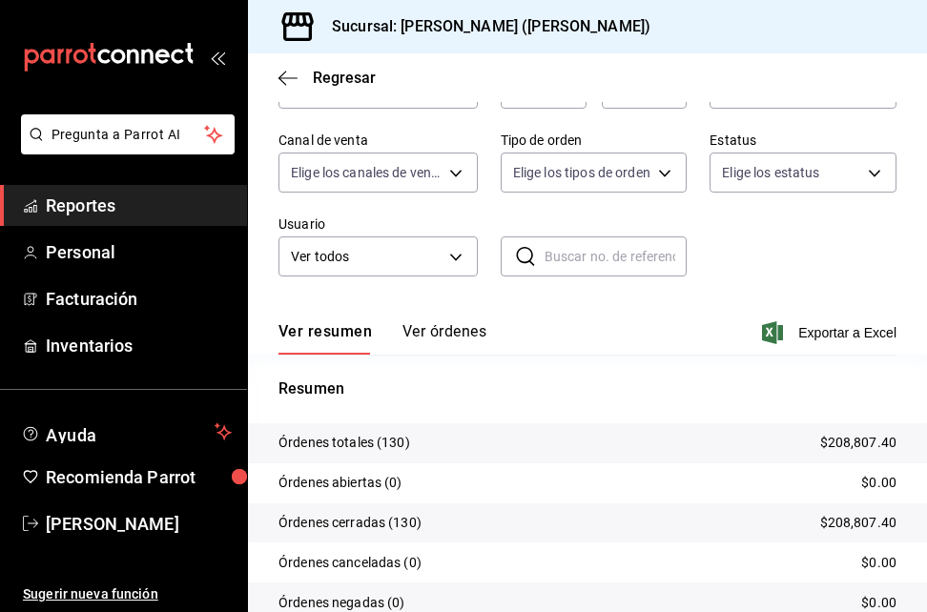
click at [874, 265] on div "Fecha 2025-09-20 20 / 9 / 2025 - 2025-09-20 20 / 9 / 2025 Hora inicio 00:00 Hor…" at bounding box center [588, 169] width 618 height 259
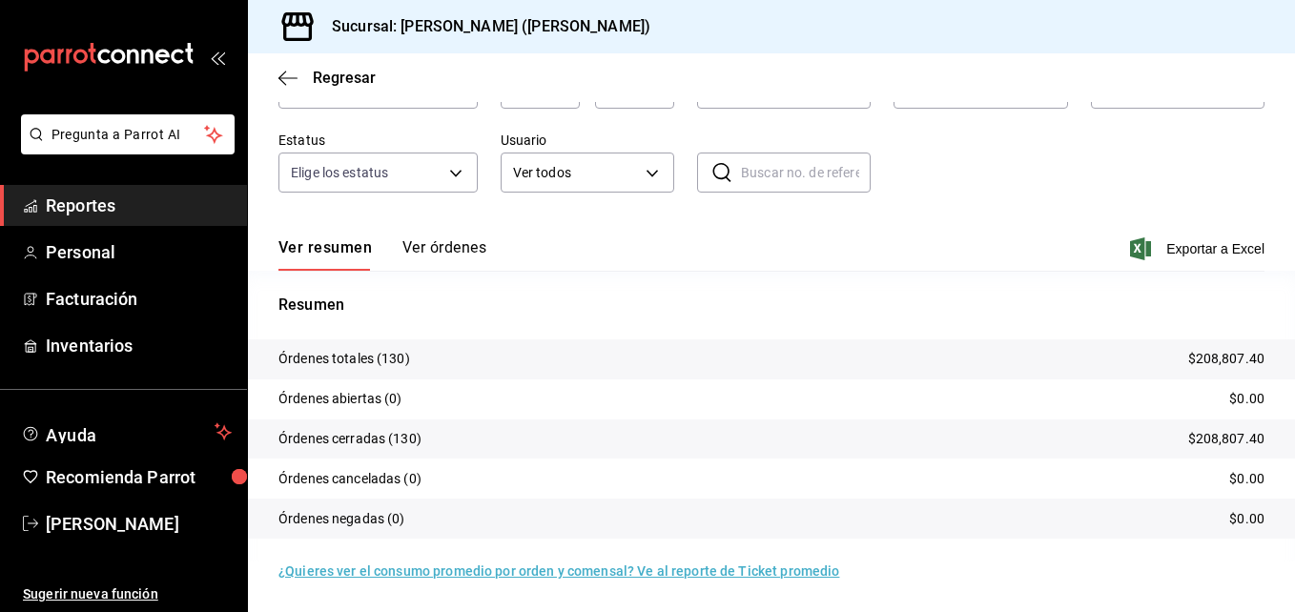
scroll to position [0, 0]
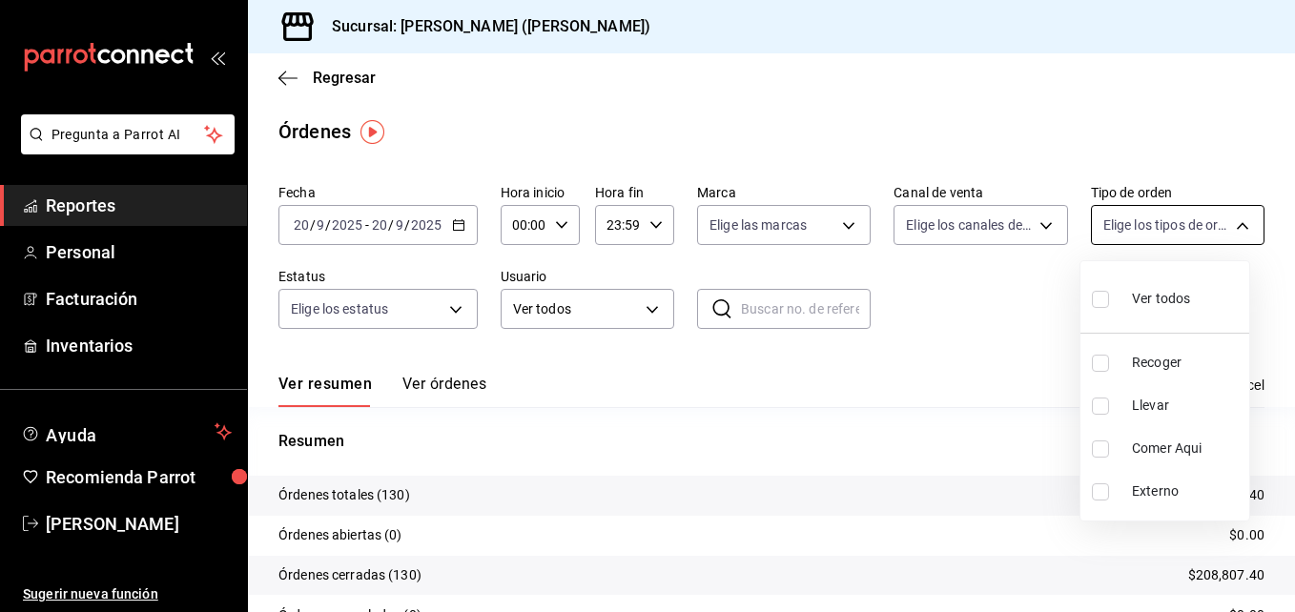
click at [1198, 223] on body "Pregunta a Parrot AI Reportes Personal Facturación Inventarios Ayuda Recomienda…" at bounding box center [647, 306] width 1295 height 612
click at [1115, 406] on label at bounding box center [1104, 406] width 25 height 17
click at [1109, 406] on input "checkbox" at bounding box center [1100, 406] width 17 height 17
checkbox input "false"
click at [1234, 225] on div at bounding box center [647, 306] width 1295 height 612
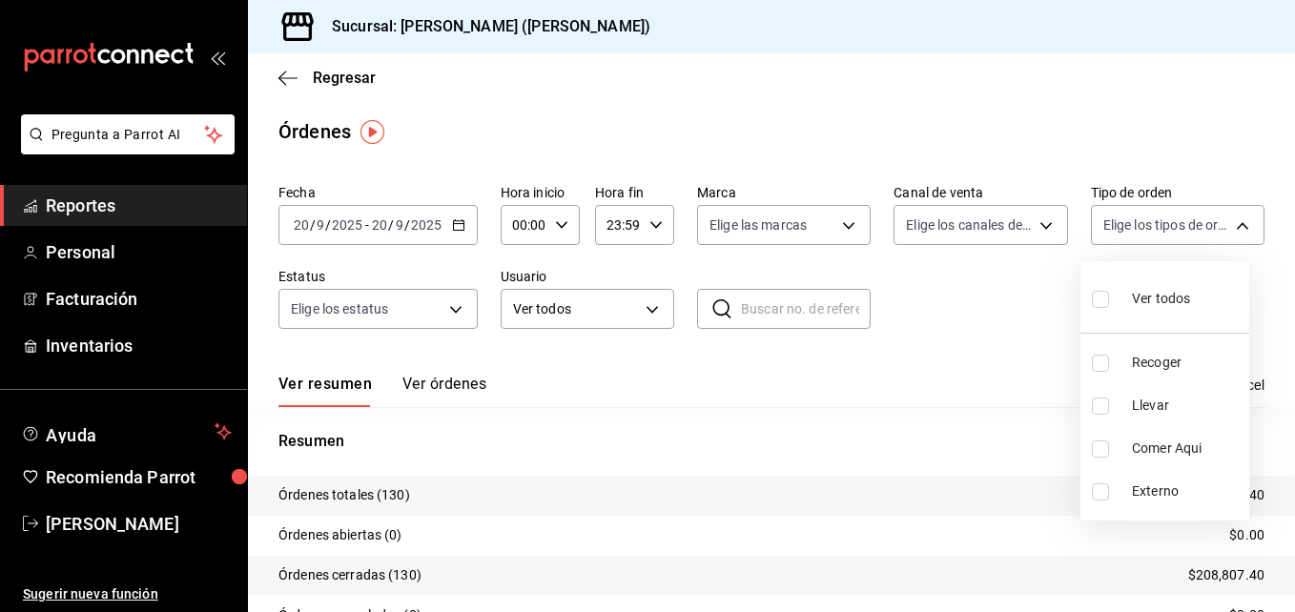
click at [1234, 225] on body "Pregunta a Parrot AI Reportes Personal Facturación Inventarios Ayuda Recomienda…" at bounding box center [647, 306] width 1295 height 612
click at [1104, 401] on input "checkbox" at bounding box center [1100, 406] width 17 height 17
checkbox input "true"
type input "d5ed7011-f835-4d0c-a8fc-5f0f01446209"
click at [1235, 229] on div at bounding box center [647, 306] width 1295 height 612
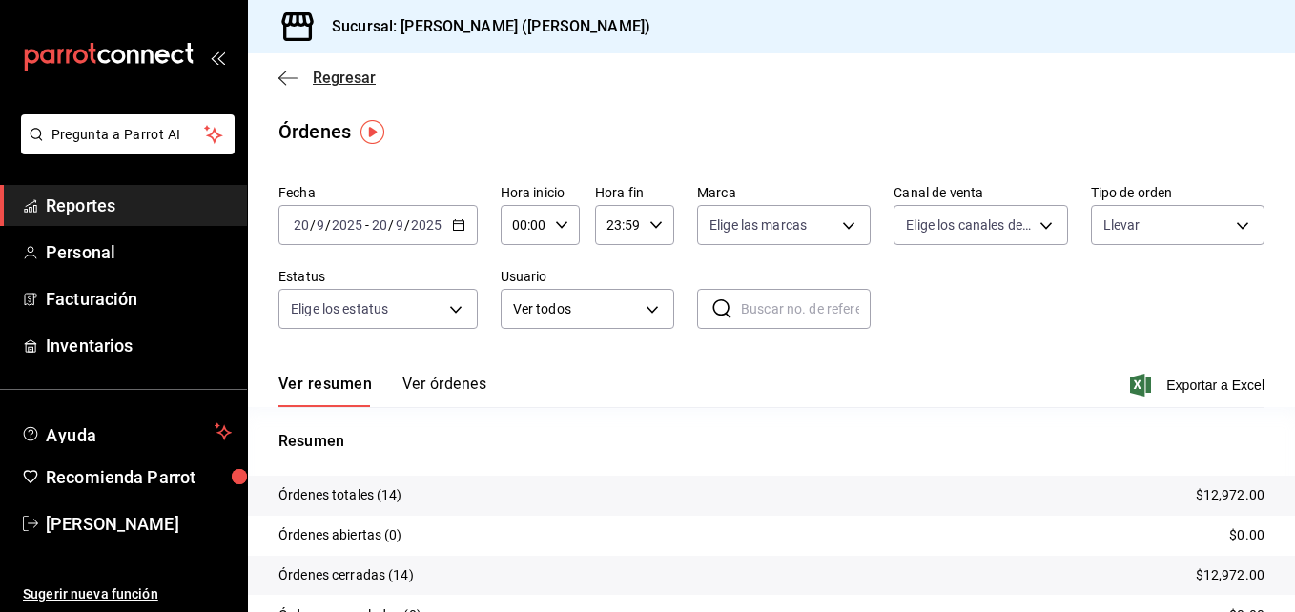
click at [302, 82] on span "Regresar" at bounding box center [327, 78] width 97 height 18
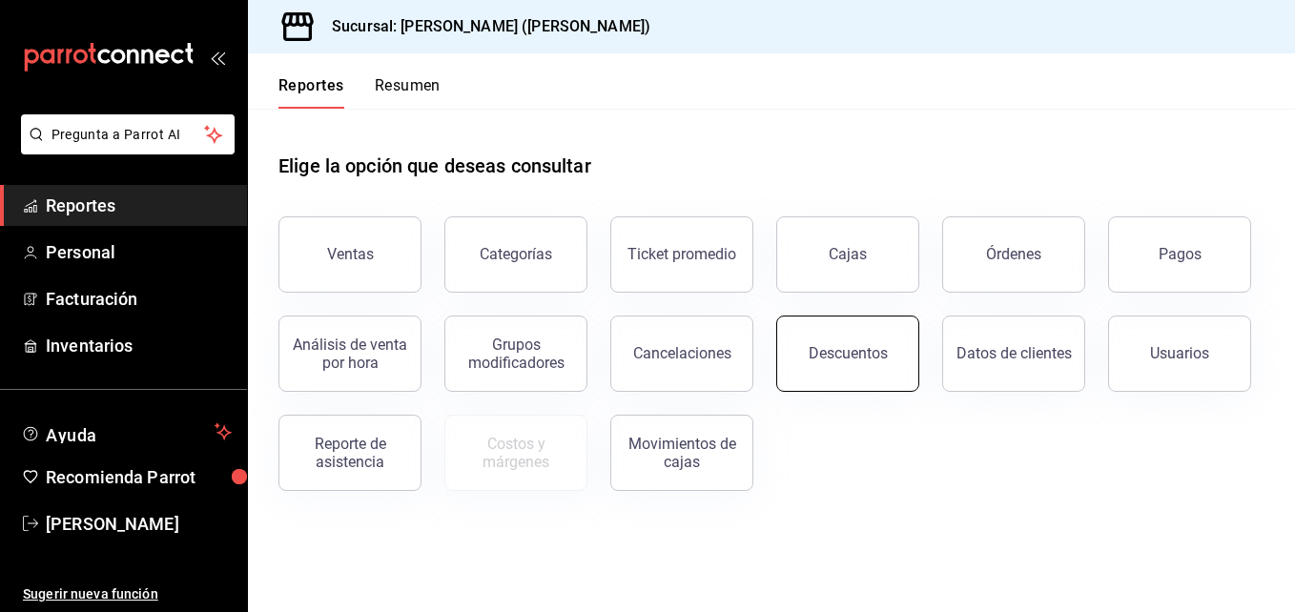
click at [890, 346] on button "Descuentos" at bounding box center [848, 354] width 143 height 76
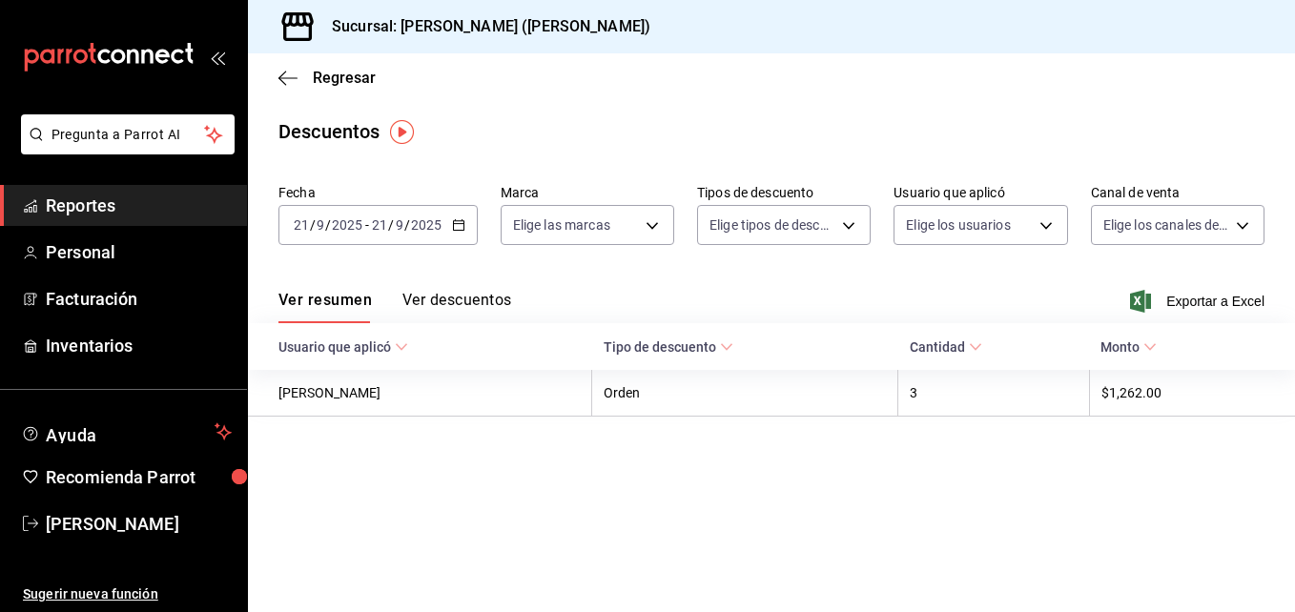
click at [464, 216] on div "2025-09-21 21 / 9 / 2025 - 2025-09-21 21 / 9 / 2025" at bounding box center [378, 225] width 199 height 40
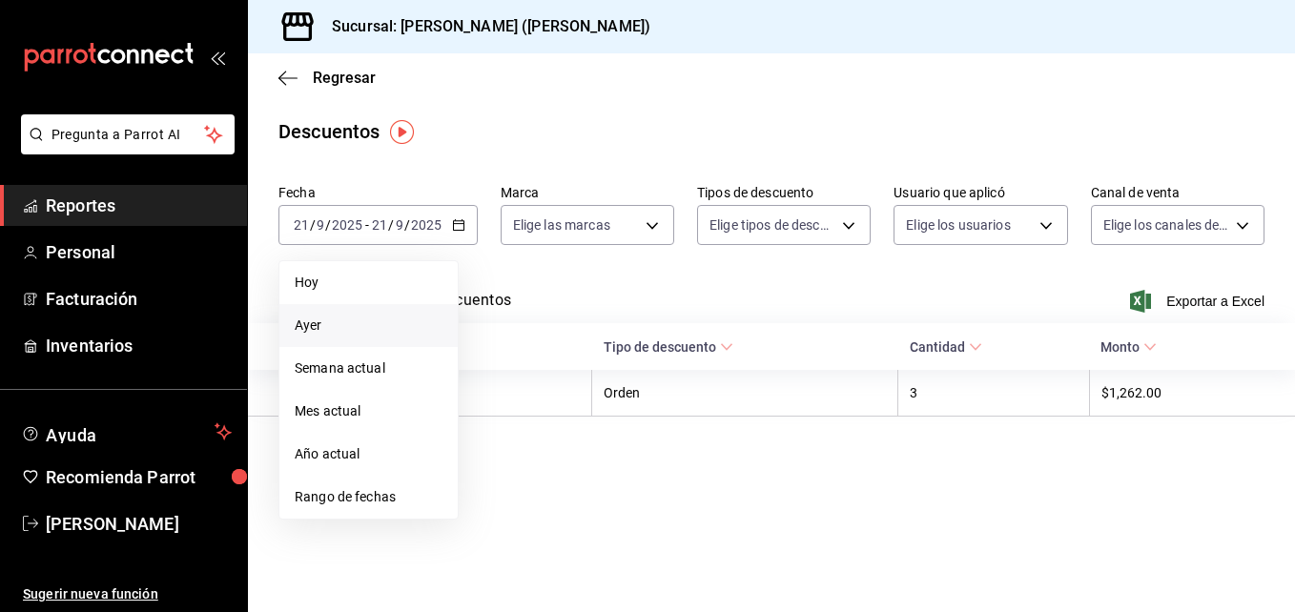
click at [381, 328] on span "Ayer" at bounding box center [369, 326] width 148 height 20
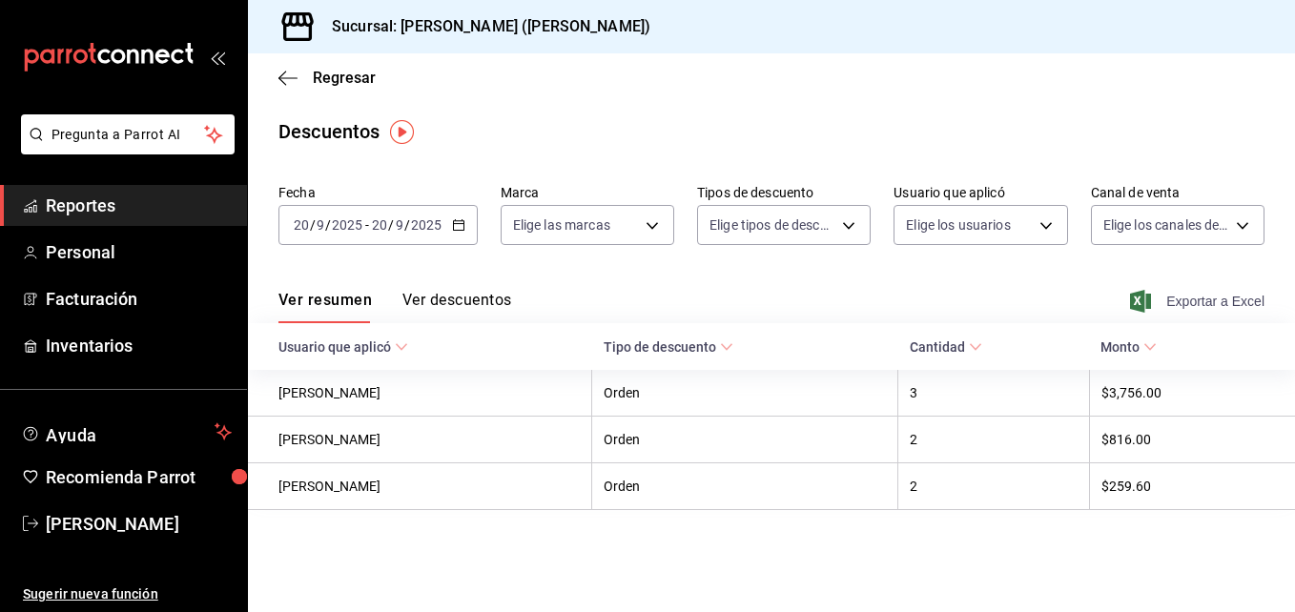
click at [1225, 300] on span "Exportar a Excel" at bounding box center [1199, 301] width 131 height 23
click at [999, 608] on main "Regresar Descuentos Fecha 2025-09-20 20 / 9 / 2025 - 2025-09-20 20 / 9 / 2025 M…" at bounding box center [771, 332] width 1047 height 559
